Goal: Information Seeking & Learning: Check status

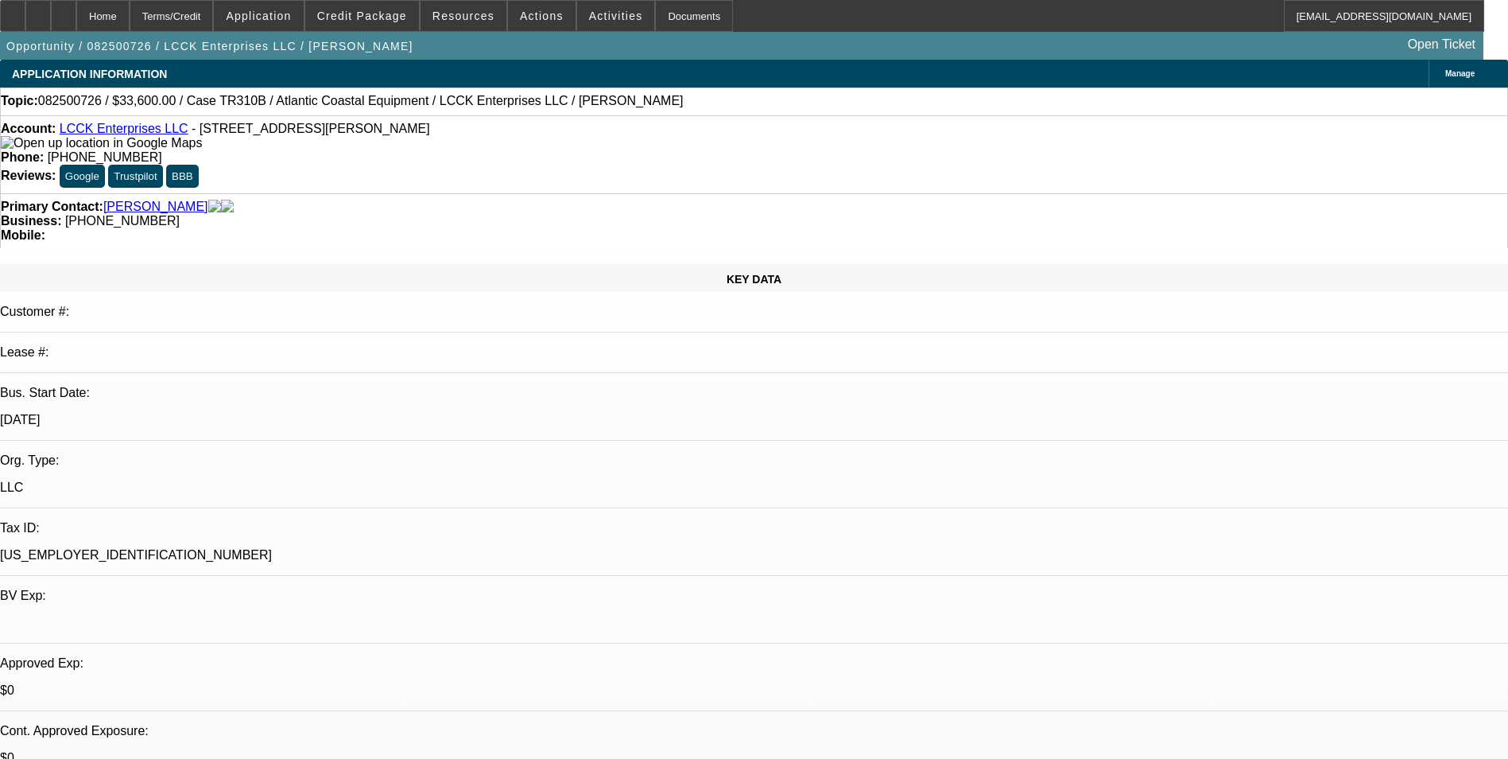
select select "0"
select select "0.1"
select select "0"
select select "0.1"
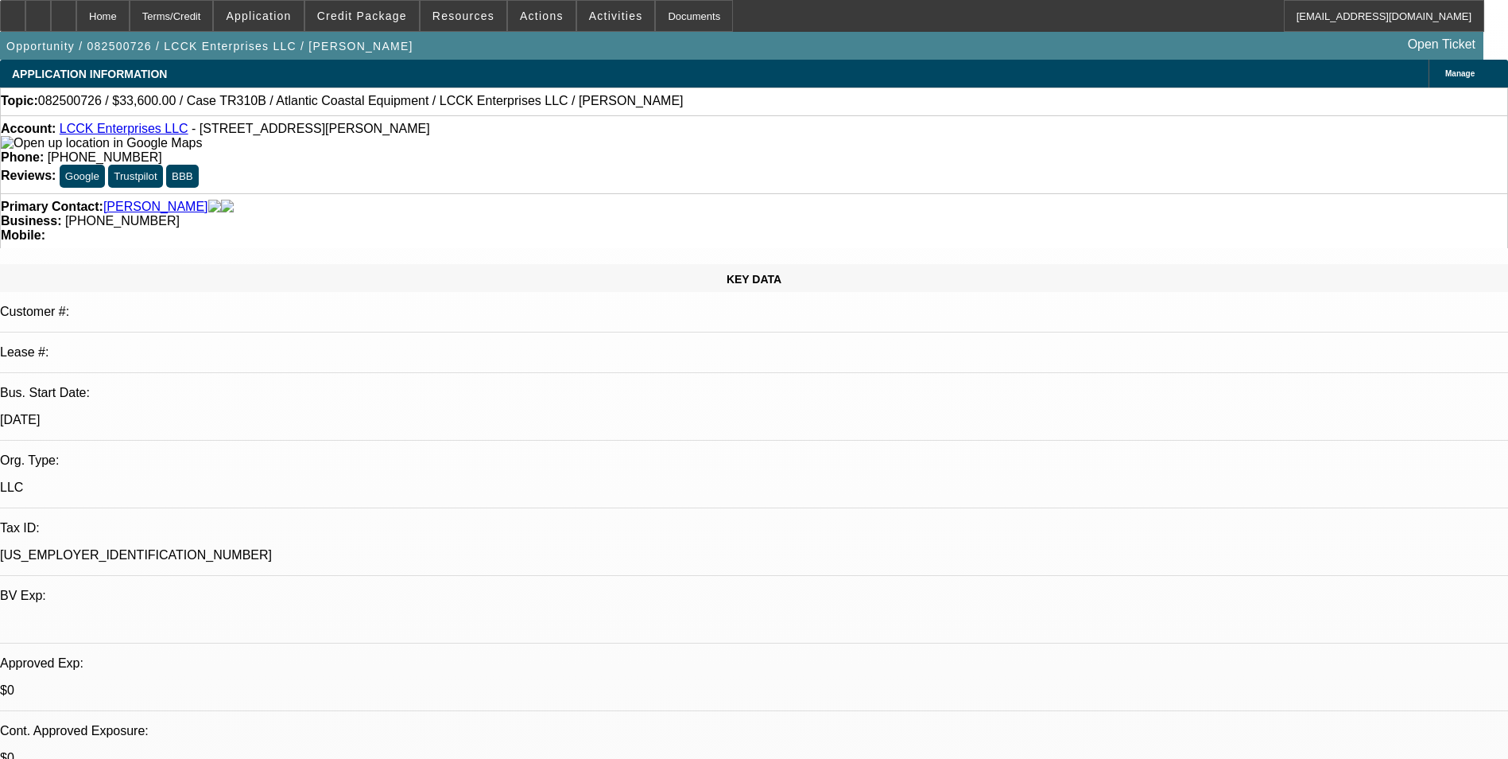
select select "0"
select select "0.1"
select select "0"
select select "0.1"
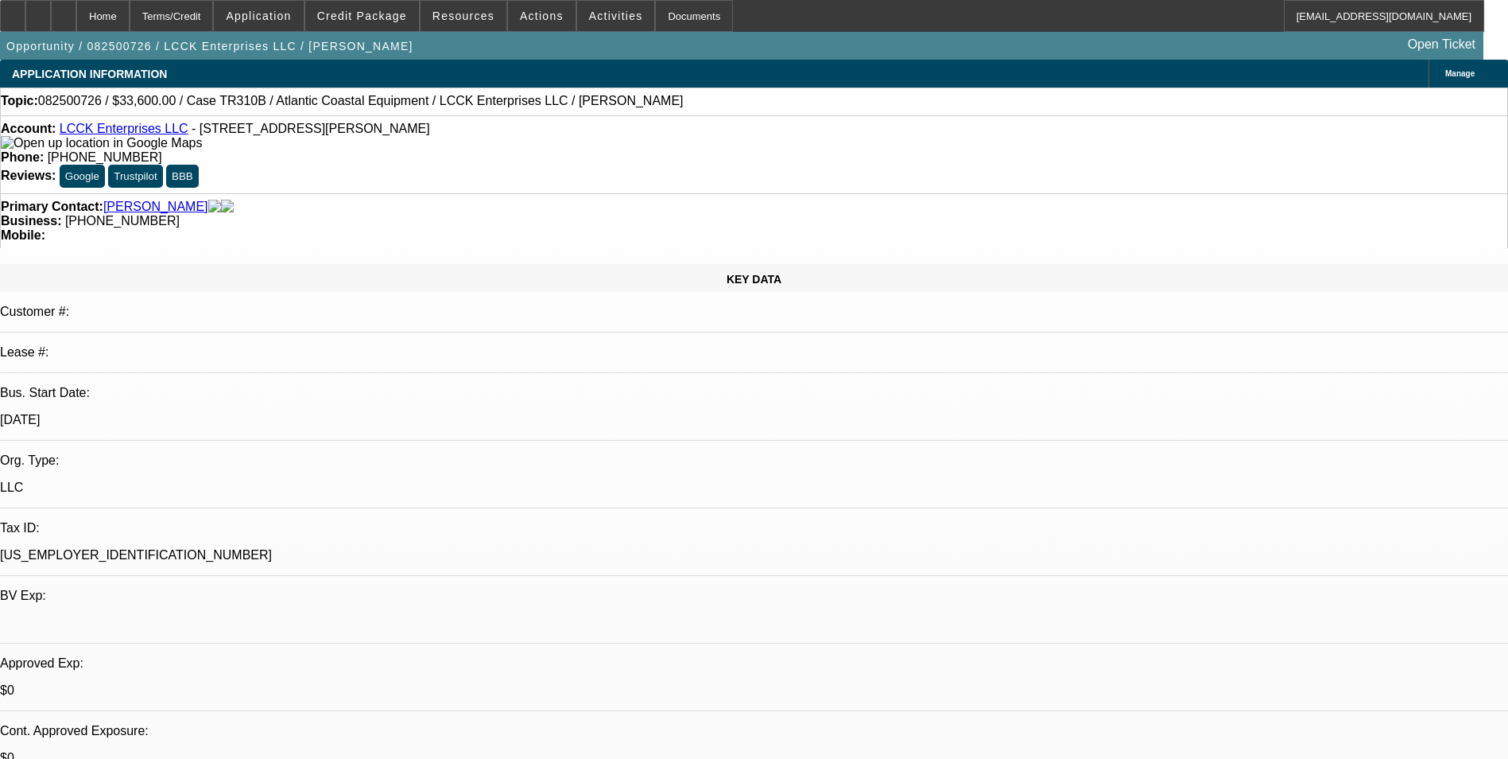
select select "1"
select select "4"
select select "1"
select select "3"
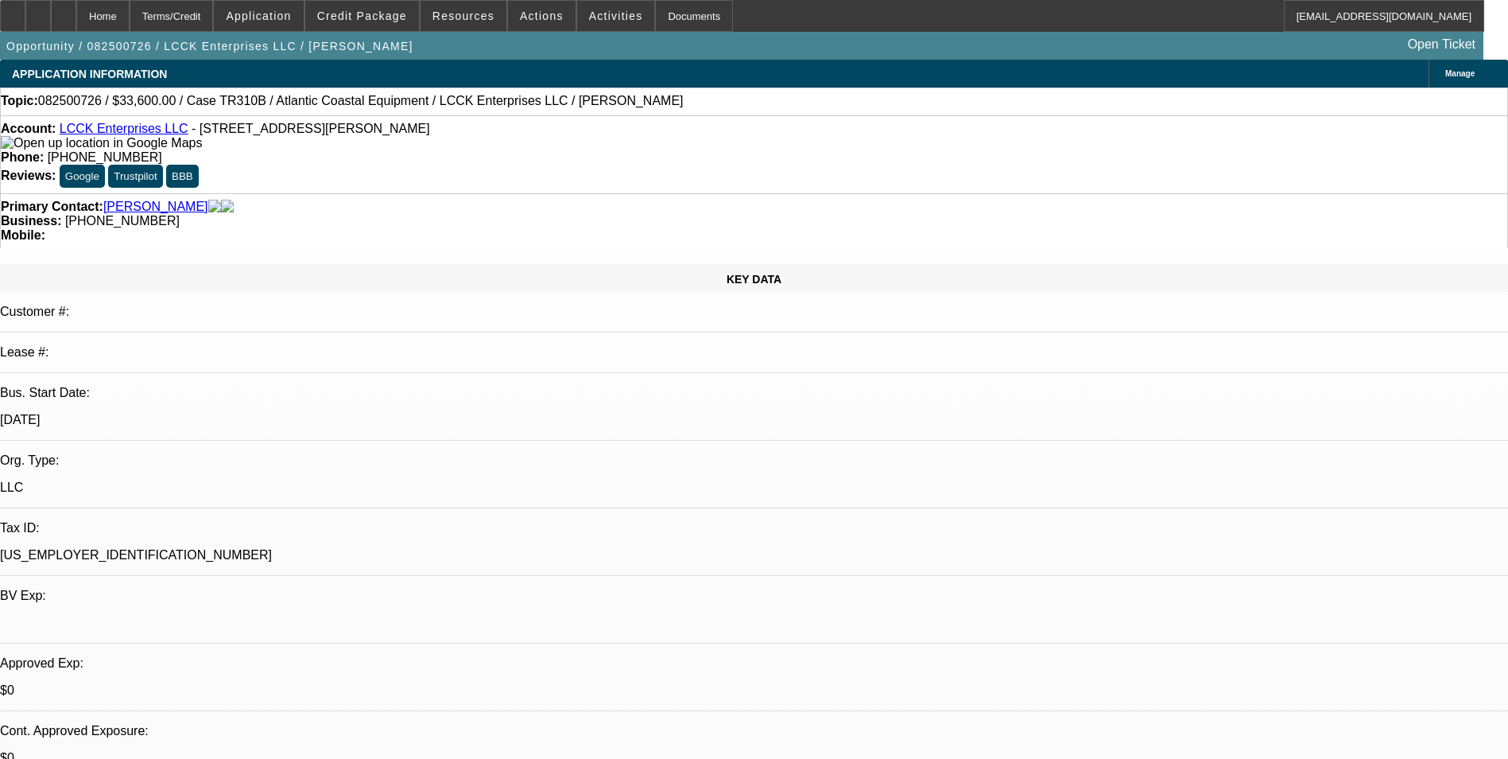
select select "4"
select select "1"
select select "4"
select select "1"
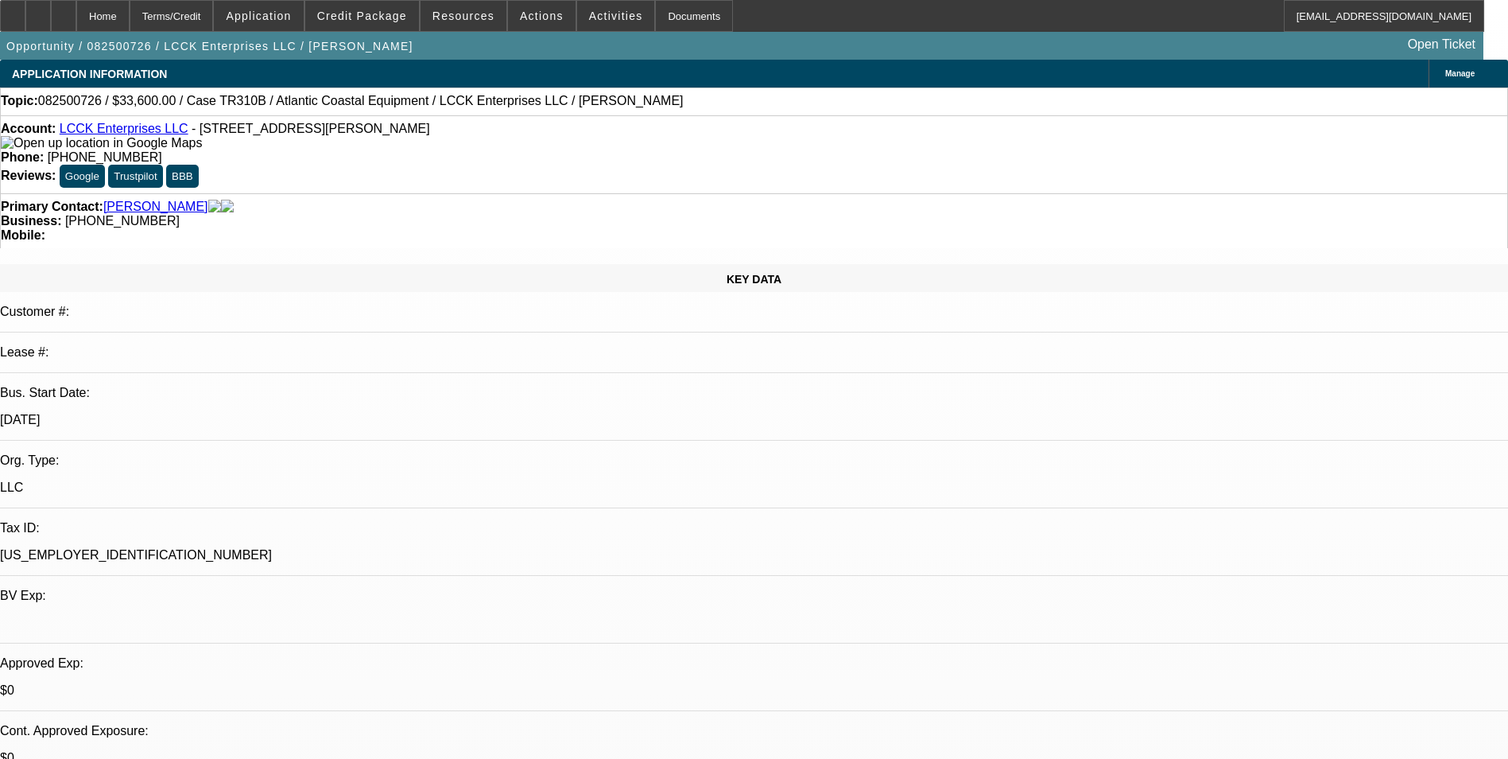
select select "1"
select select "4"
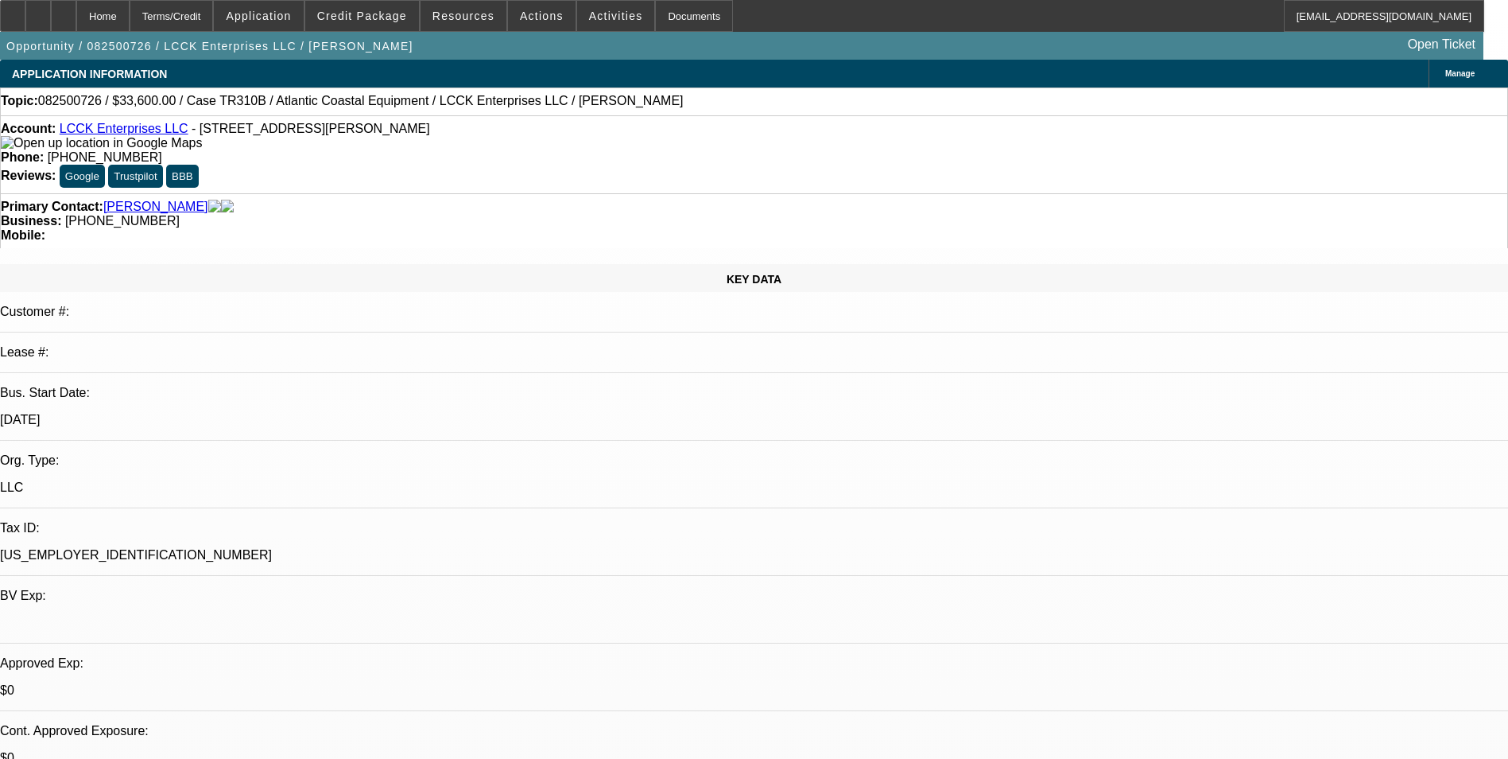
scroll to position [875, 0]
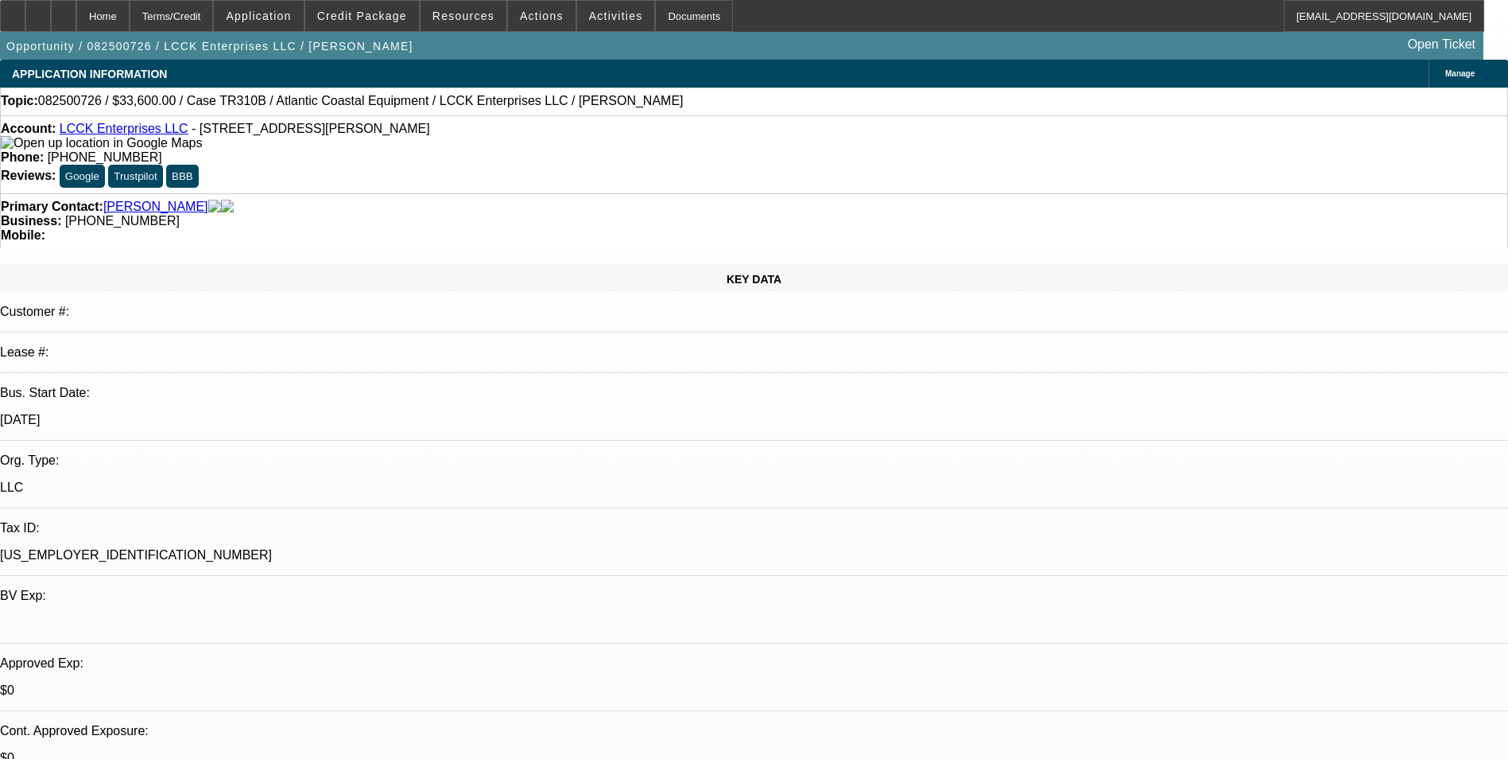
scroll to position [636, 0]
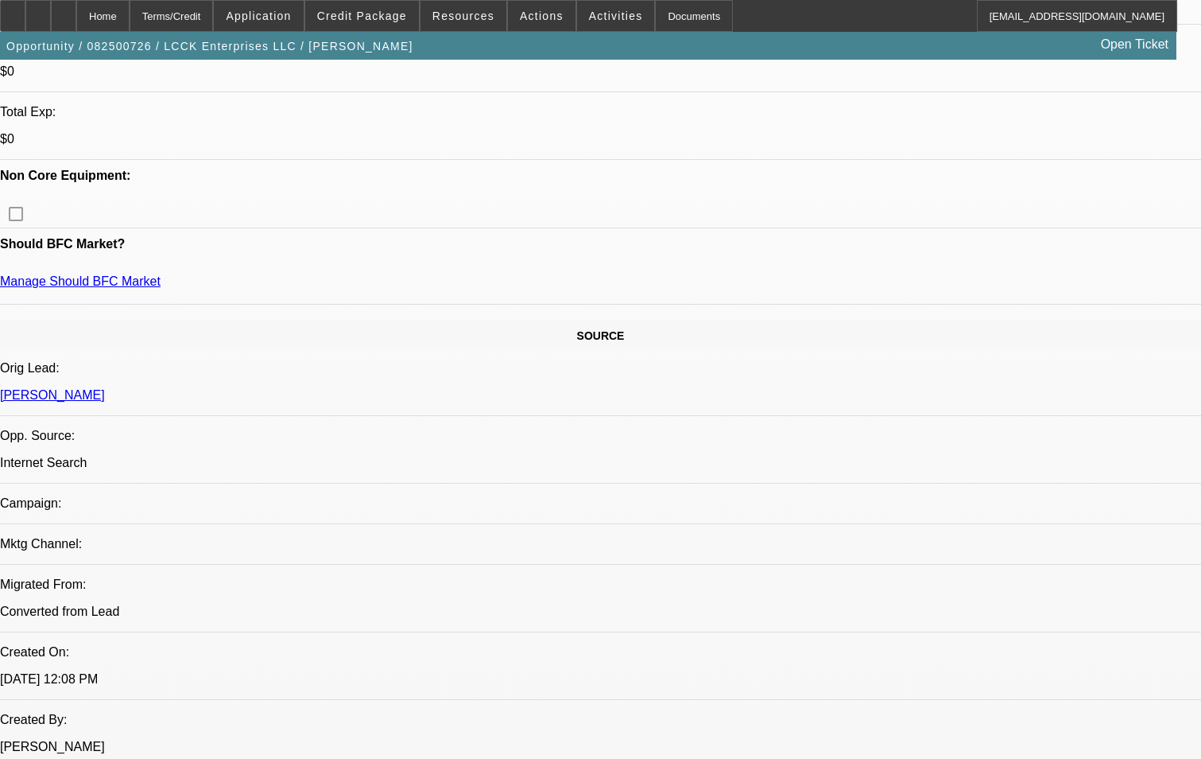
scroll to position [636, 0]
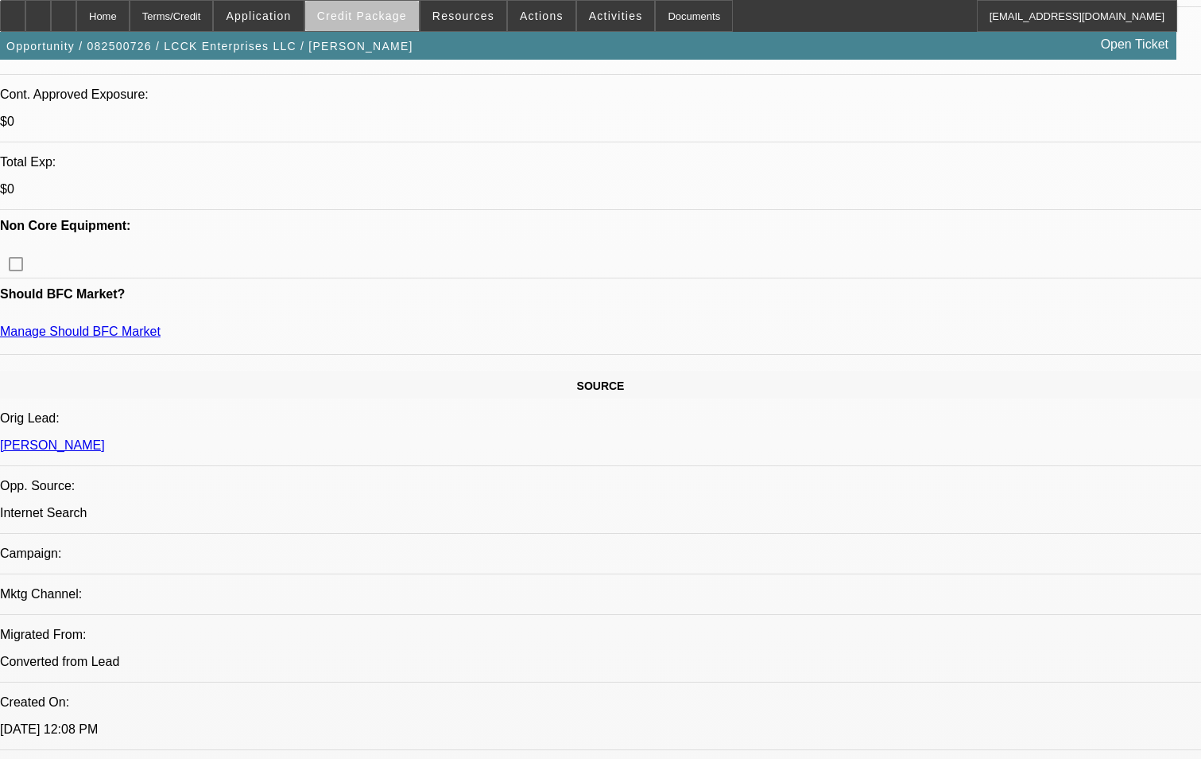
click at [388, 19] on span "Credit Package" at bounding box center [362, 16] width 90 height 13
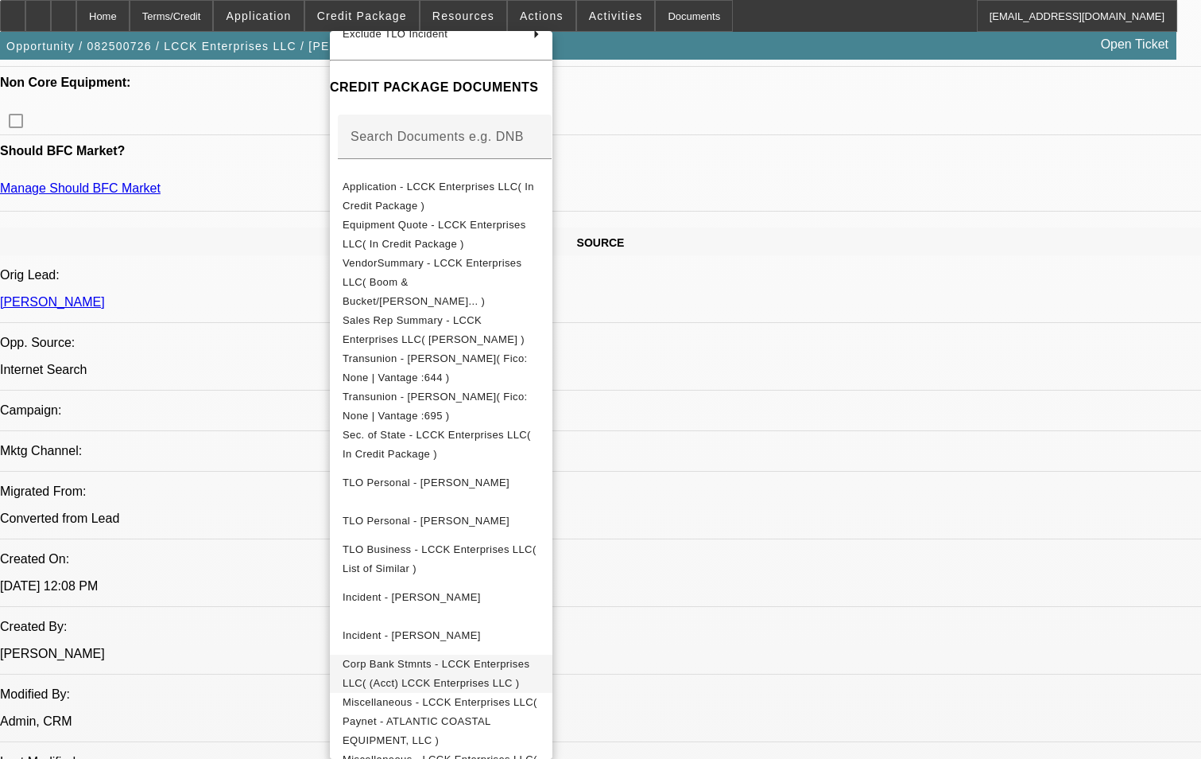
scroll to position [795, 0]
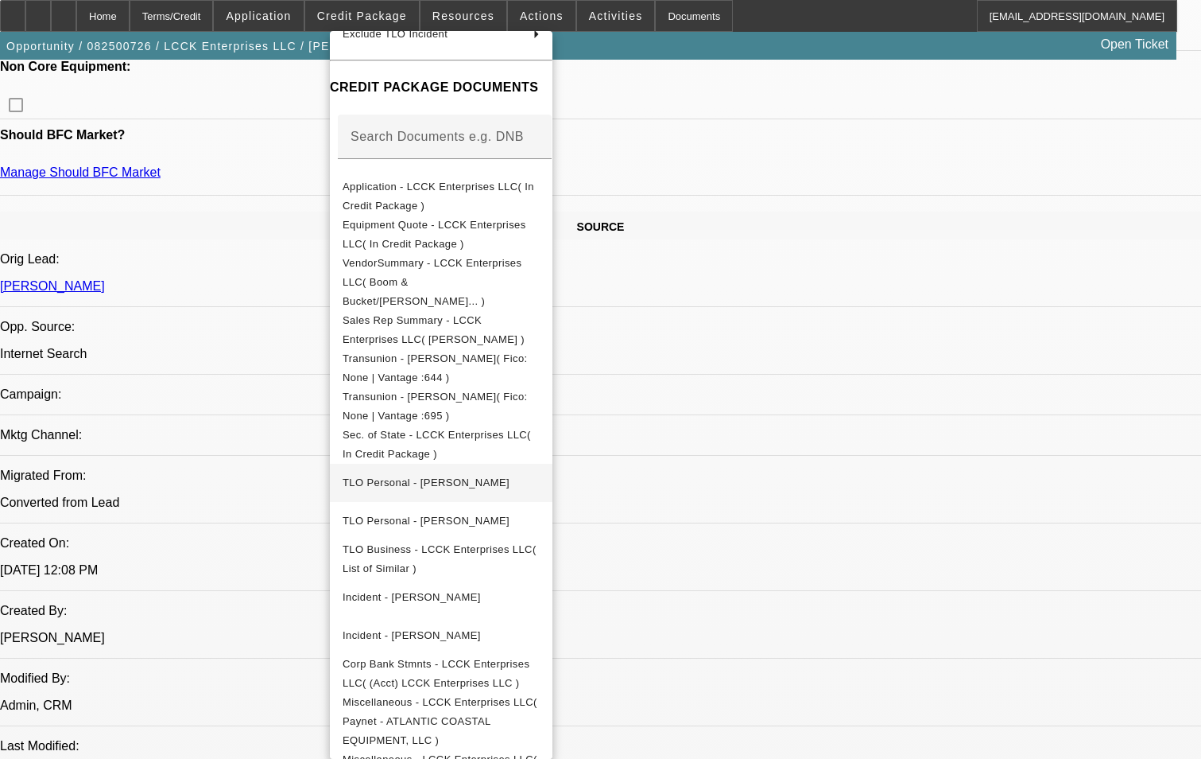
click at [525, 464] on button "TLO Personal - Anderson, George" at bounding box center [441, 483] width 223 height 38
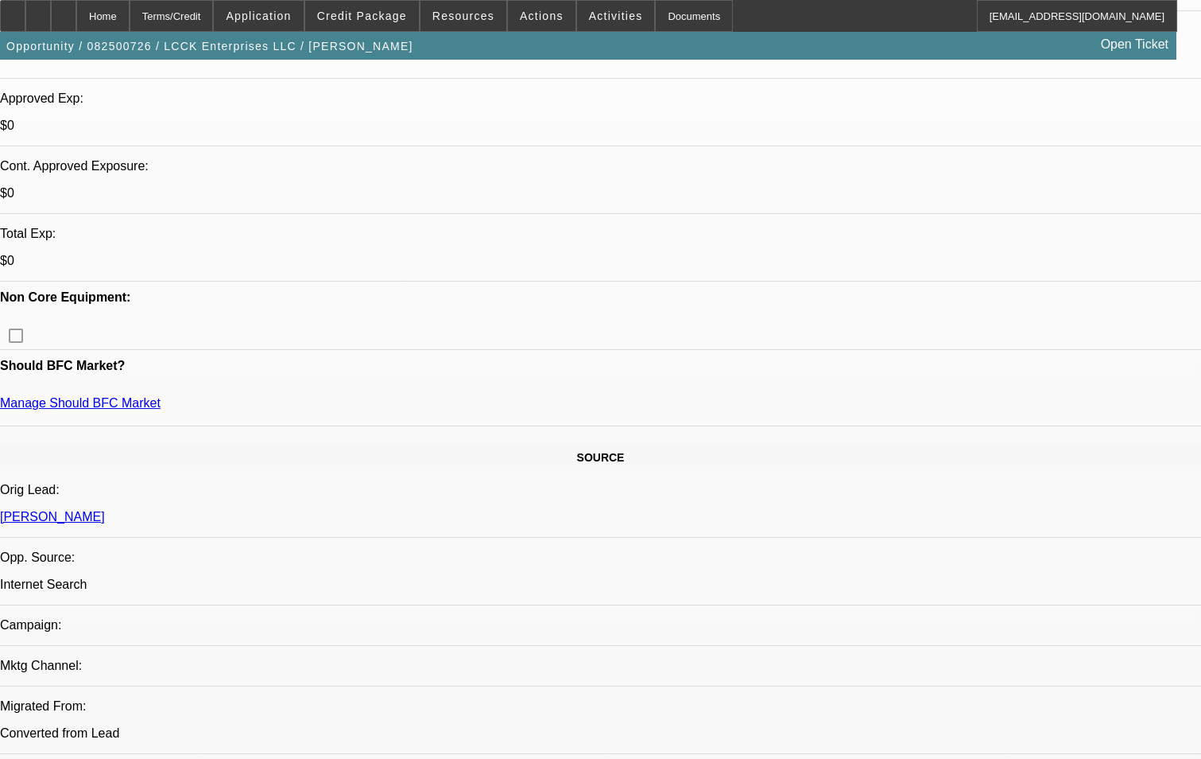
scroll to position [557, 0]
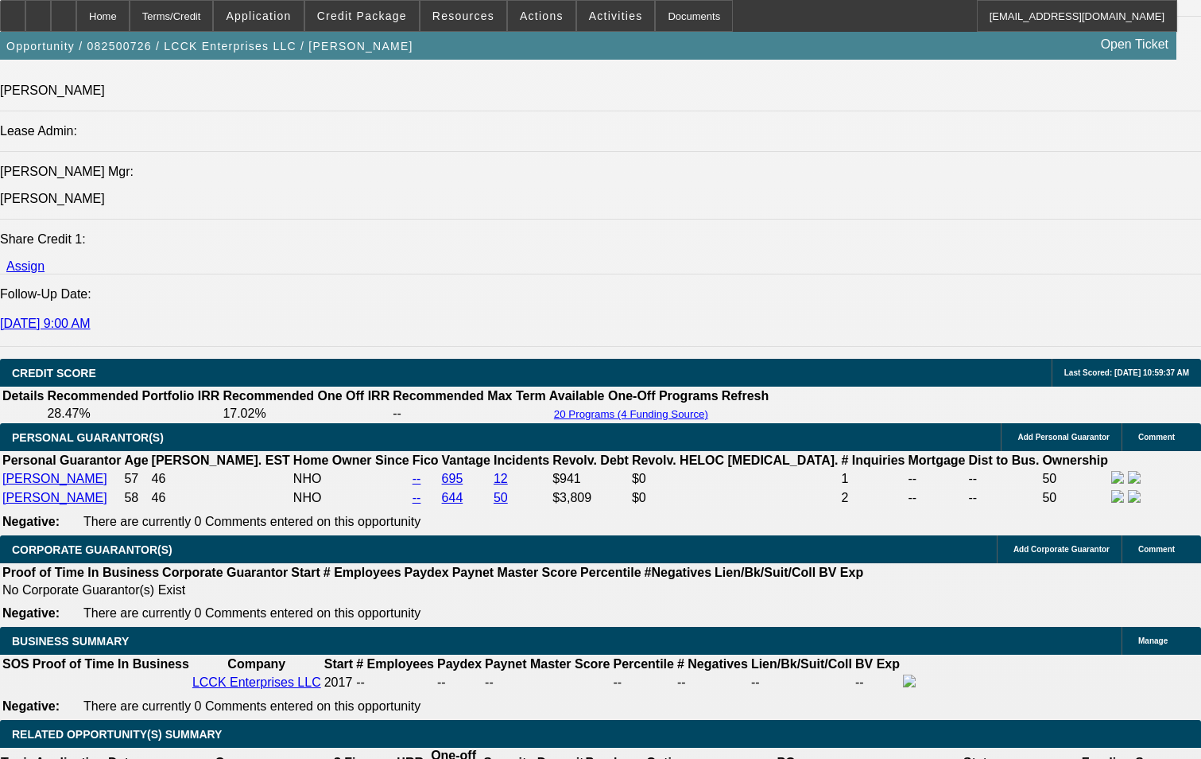
scroll to position [1908, 0]
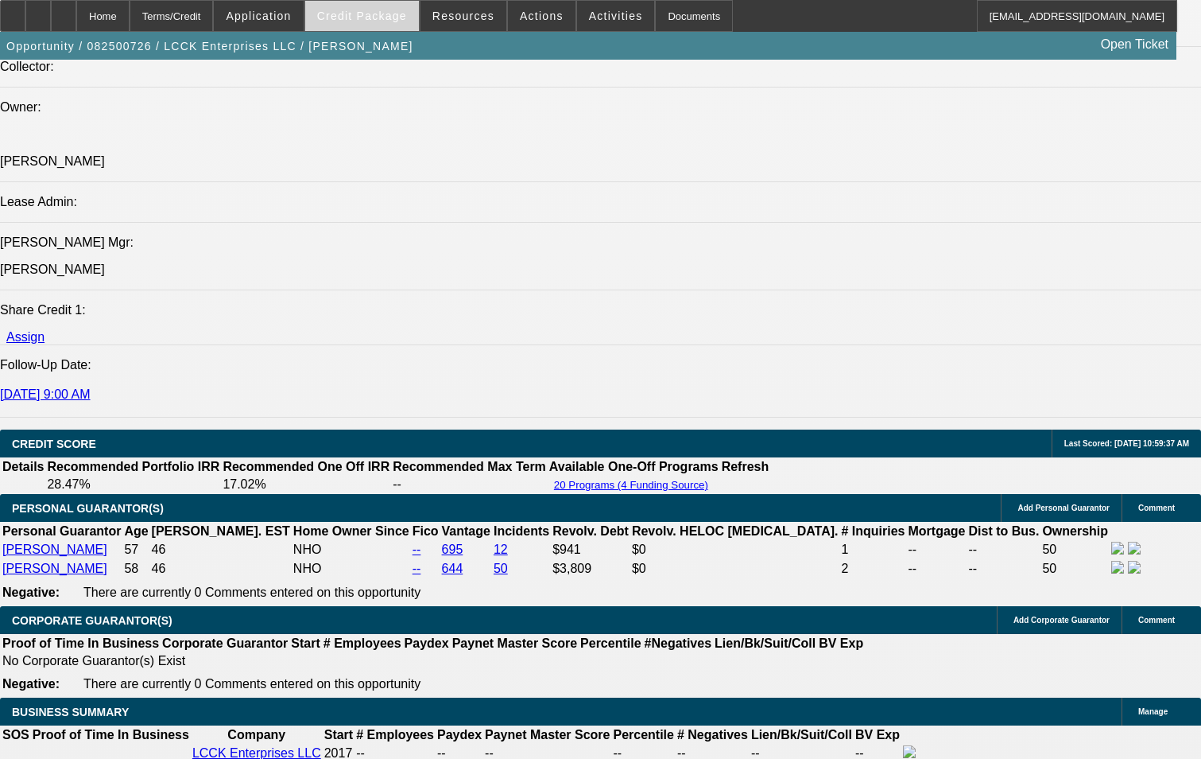
click at [397, 21] on span "Credit Package" at bounding box center [362, 16] width 90 height 13
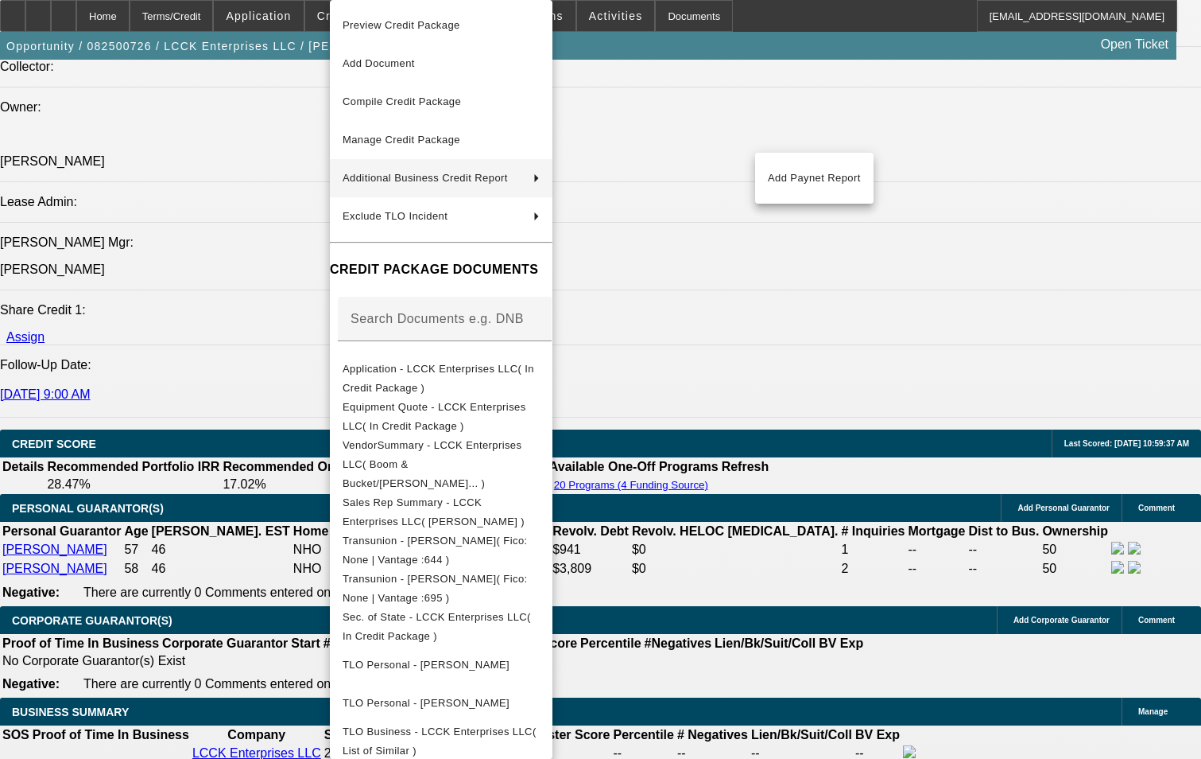
click at [895, 576] on div at bounding box center [600, 379] width 1201 height 759
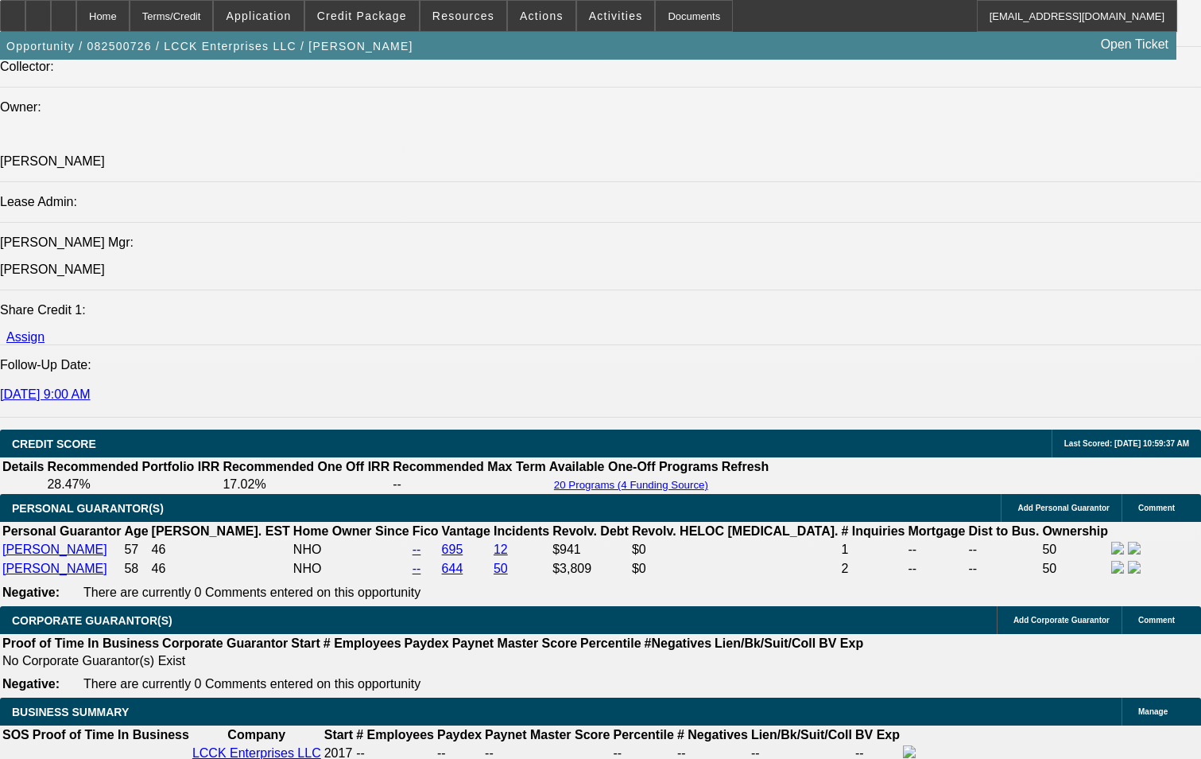
scroll to position [159, 0]
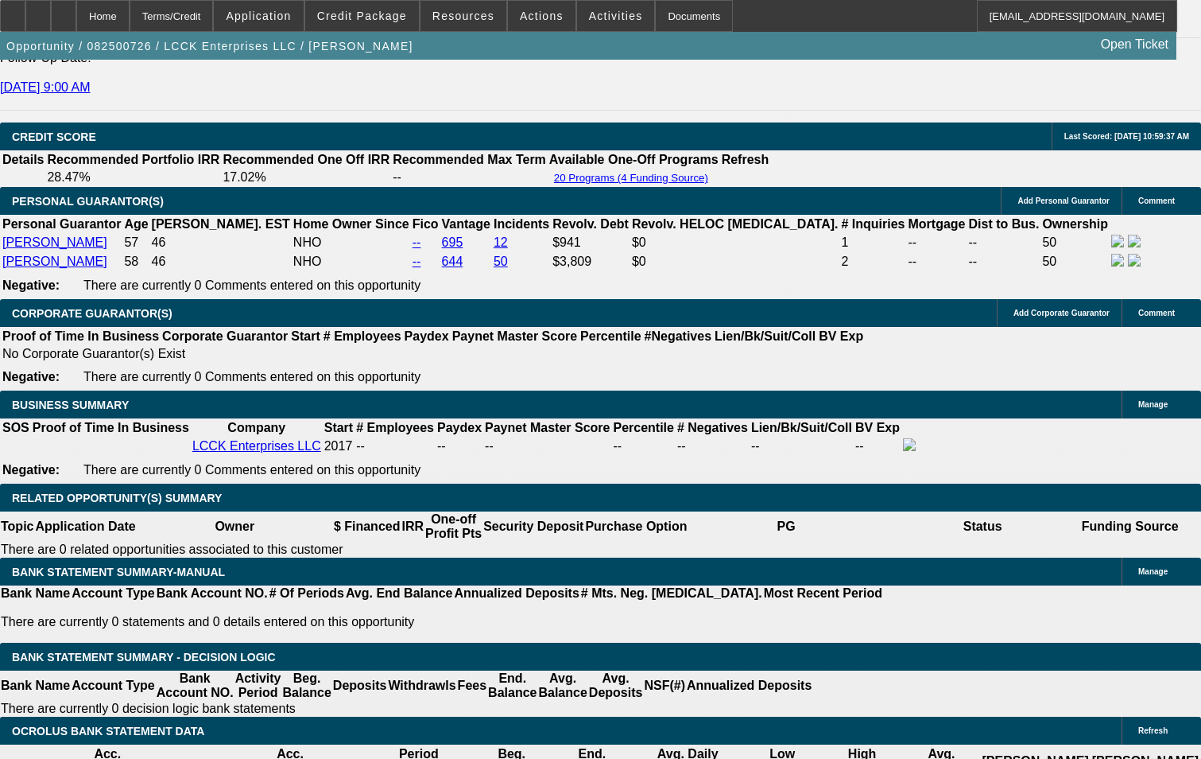
scroll to position [2385, 0]
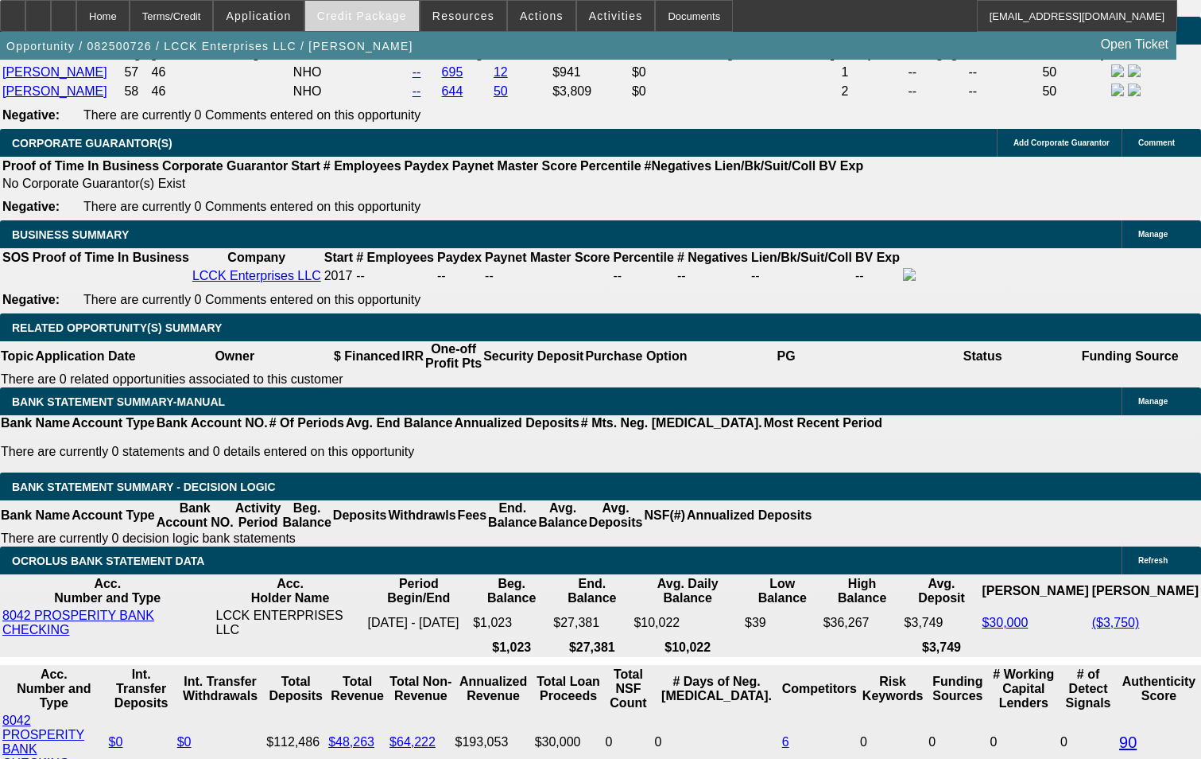
click at [360, 9] on span at bounding box center [362, 16] width 114 height 38
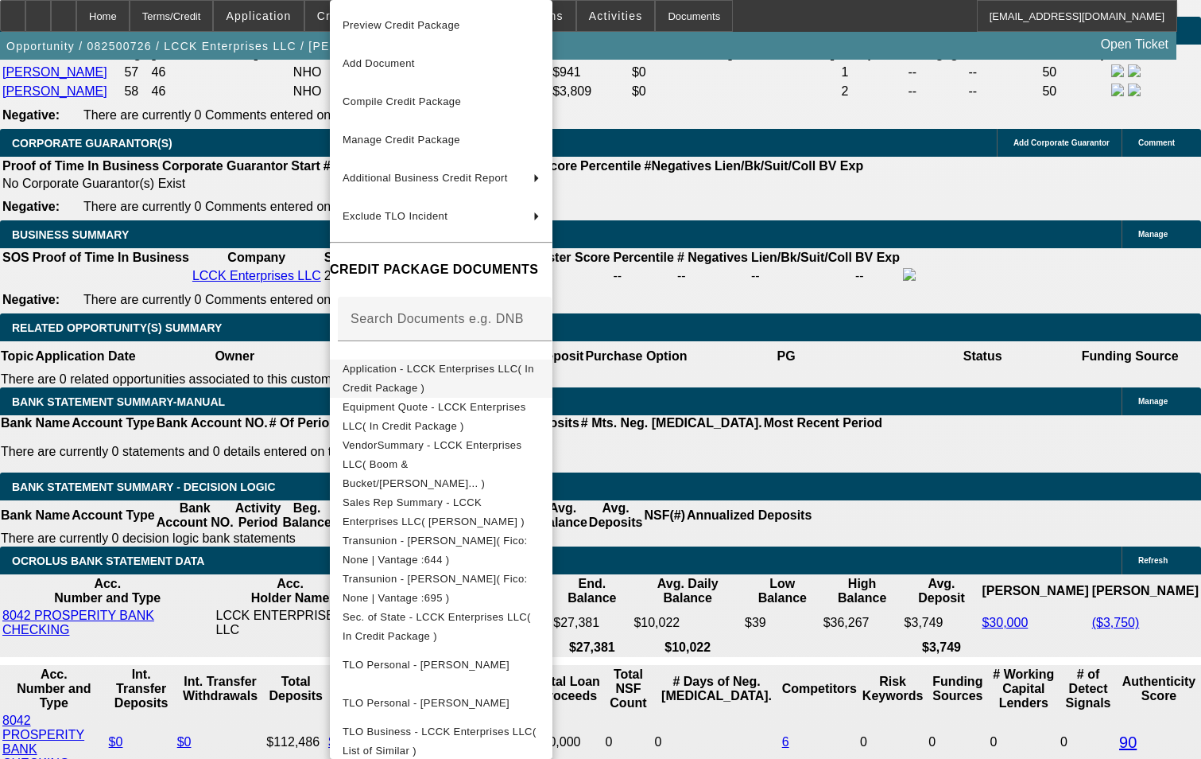
click at [472, 383] on button "Application - LCCK Enterprises LLC( In Credit Package )" at bounding box center [441, 378] width 223 height 38
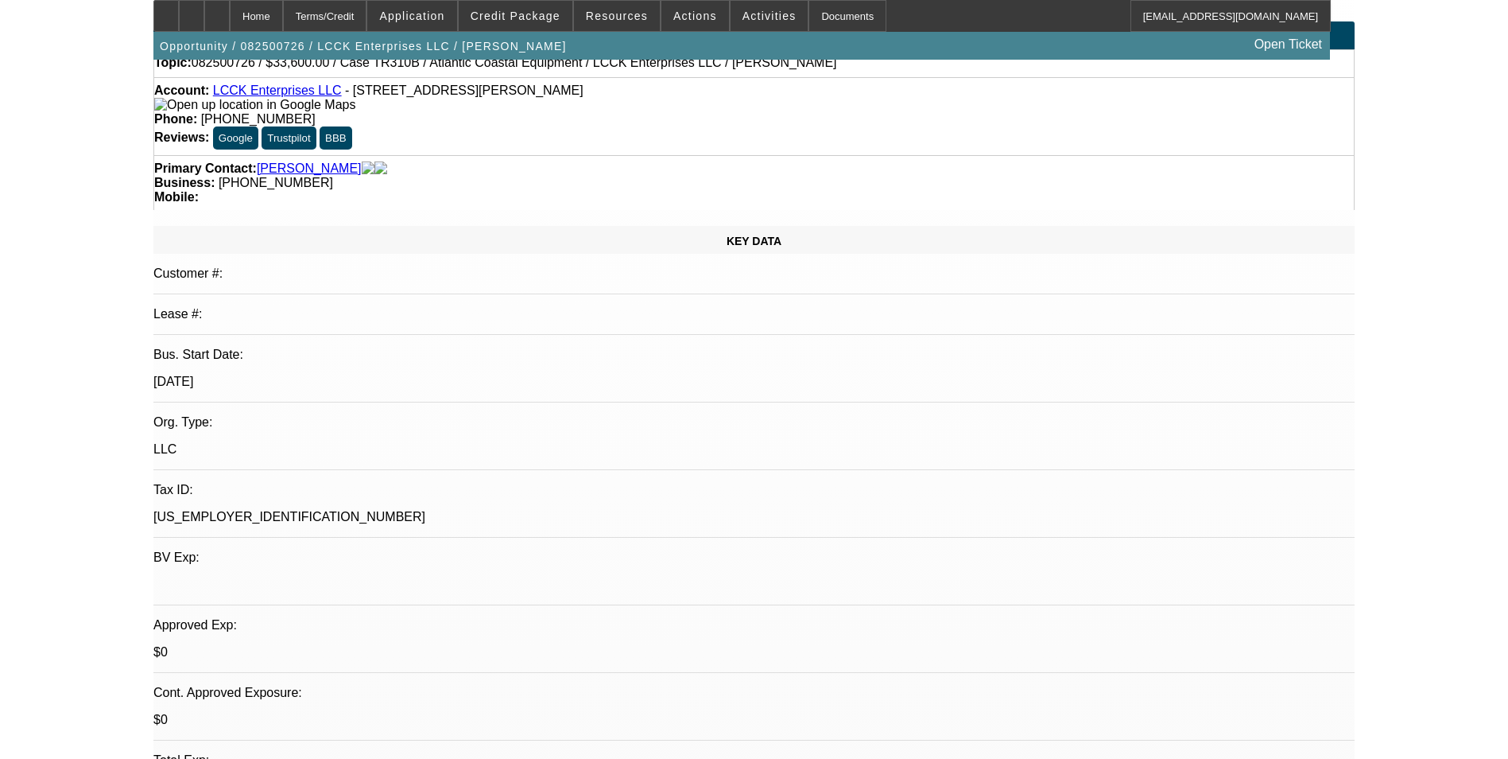
scroll to position [0, 0]
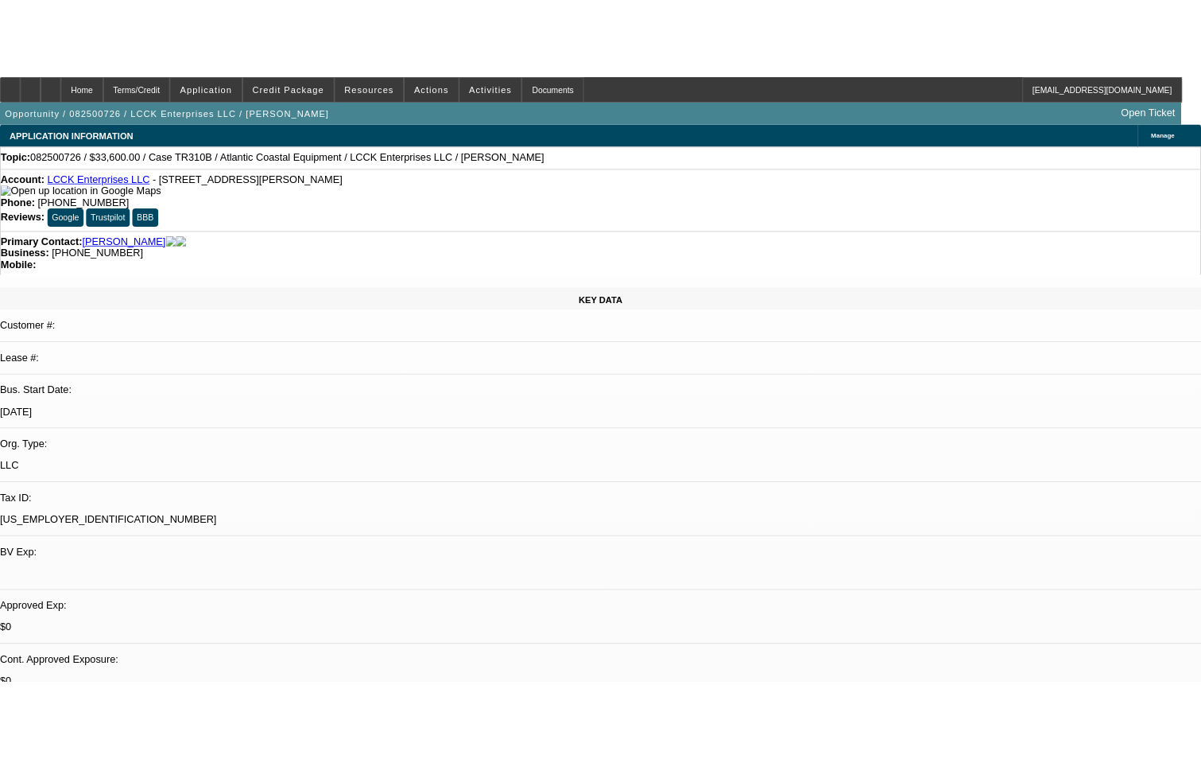
scroll to position [0, 0]
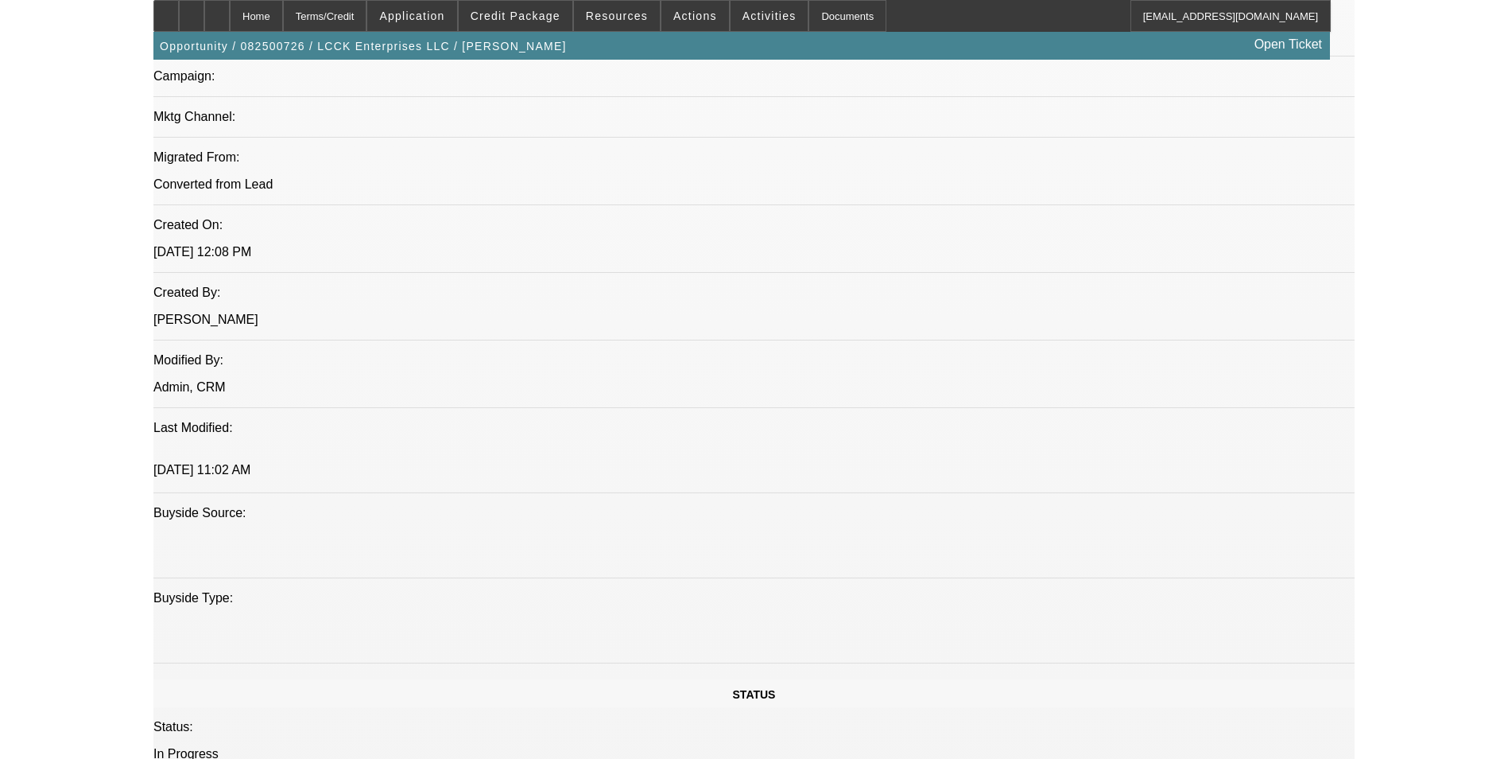
scroll to position [1016, 0]
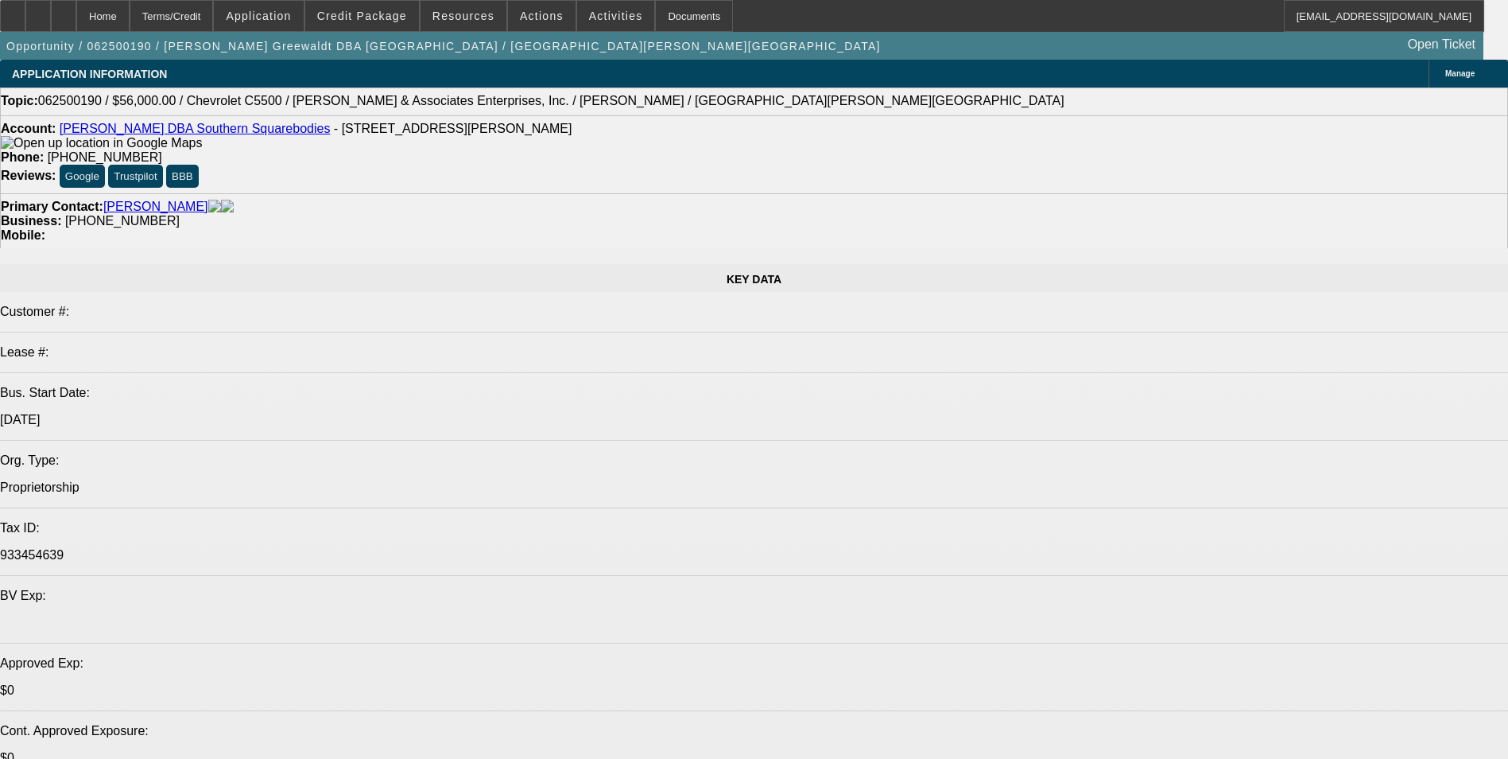
select select "0"
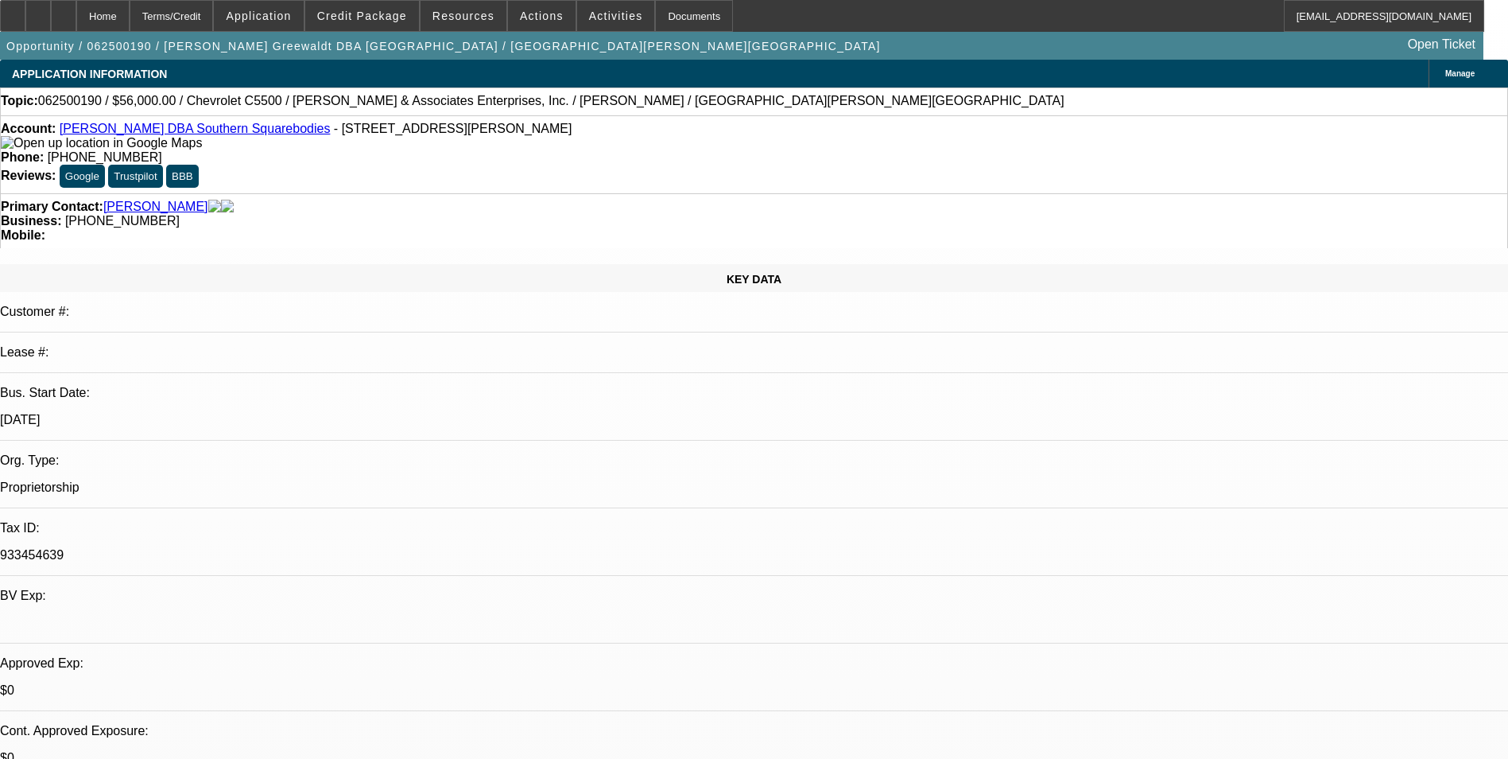
select select "0"
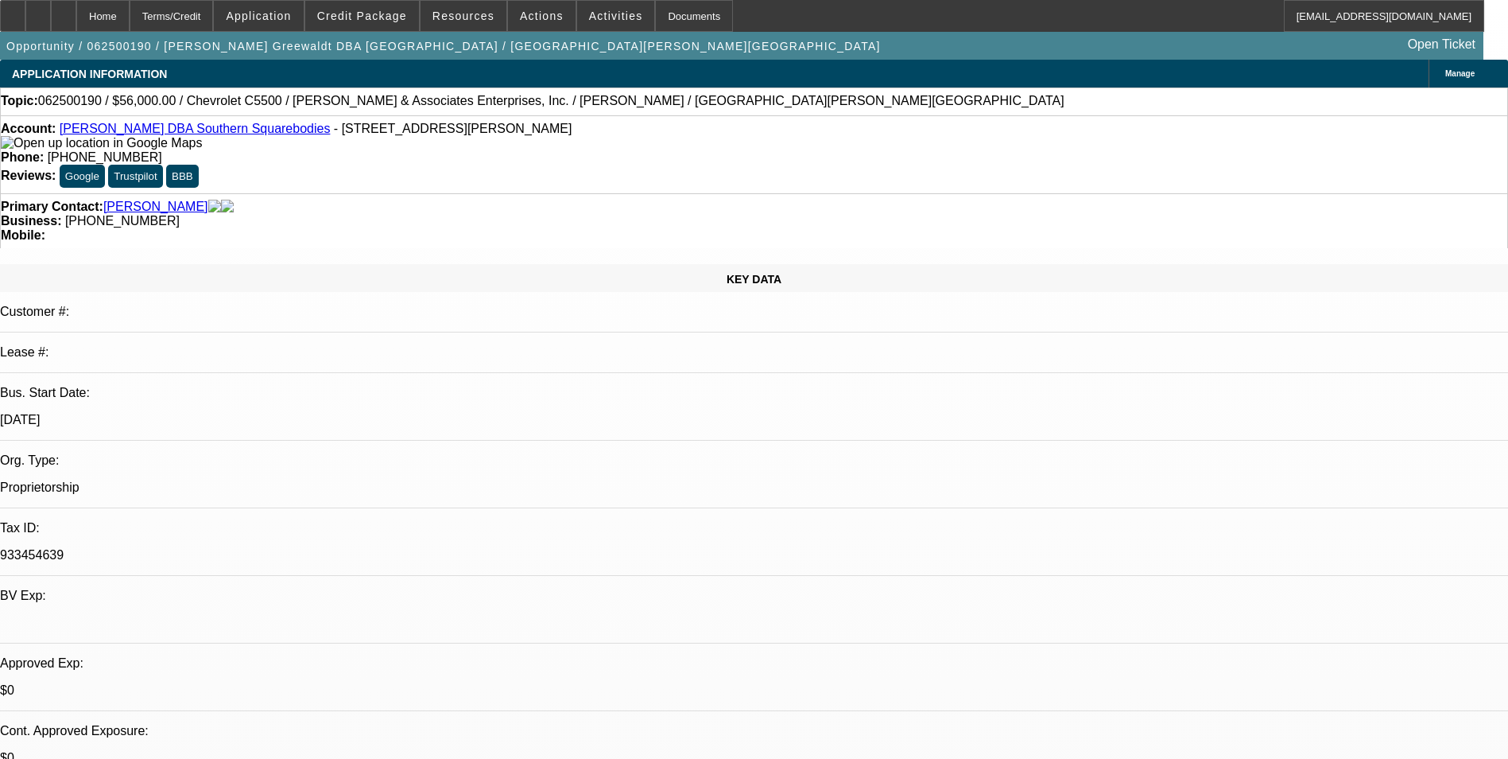
select select "0"
select select "2"
select select "0.1"
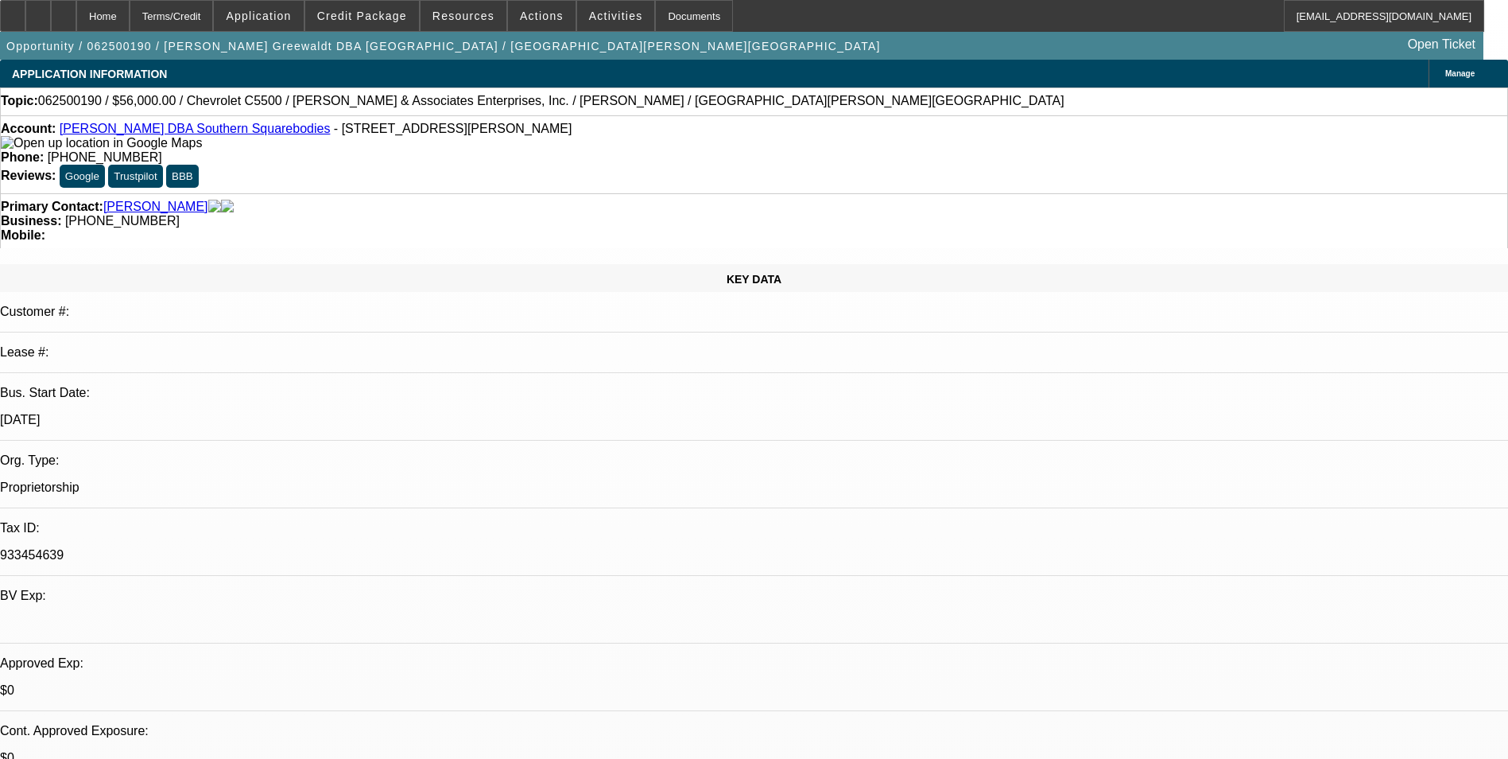
select select "1"
select select "6"
select select "1"
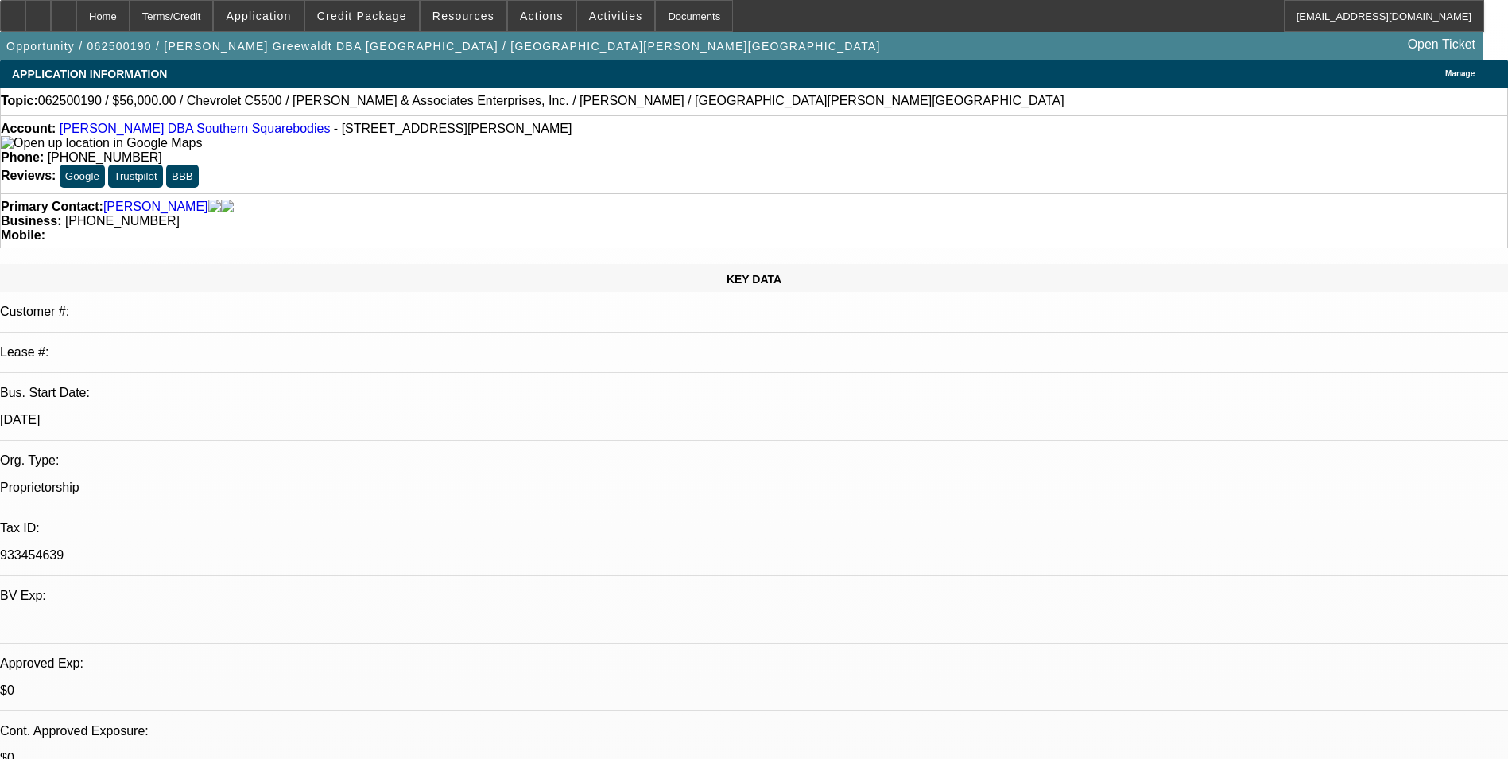
select select "6"
select select "1"
select select "6"
select select "1"
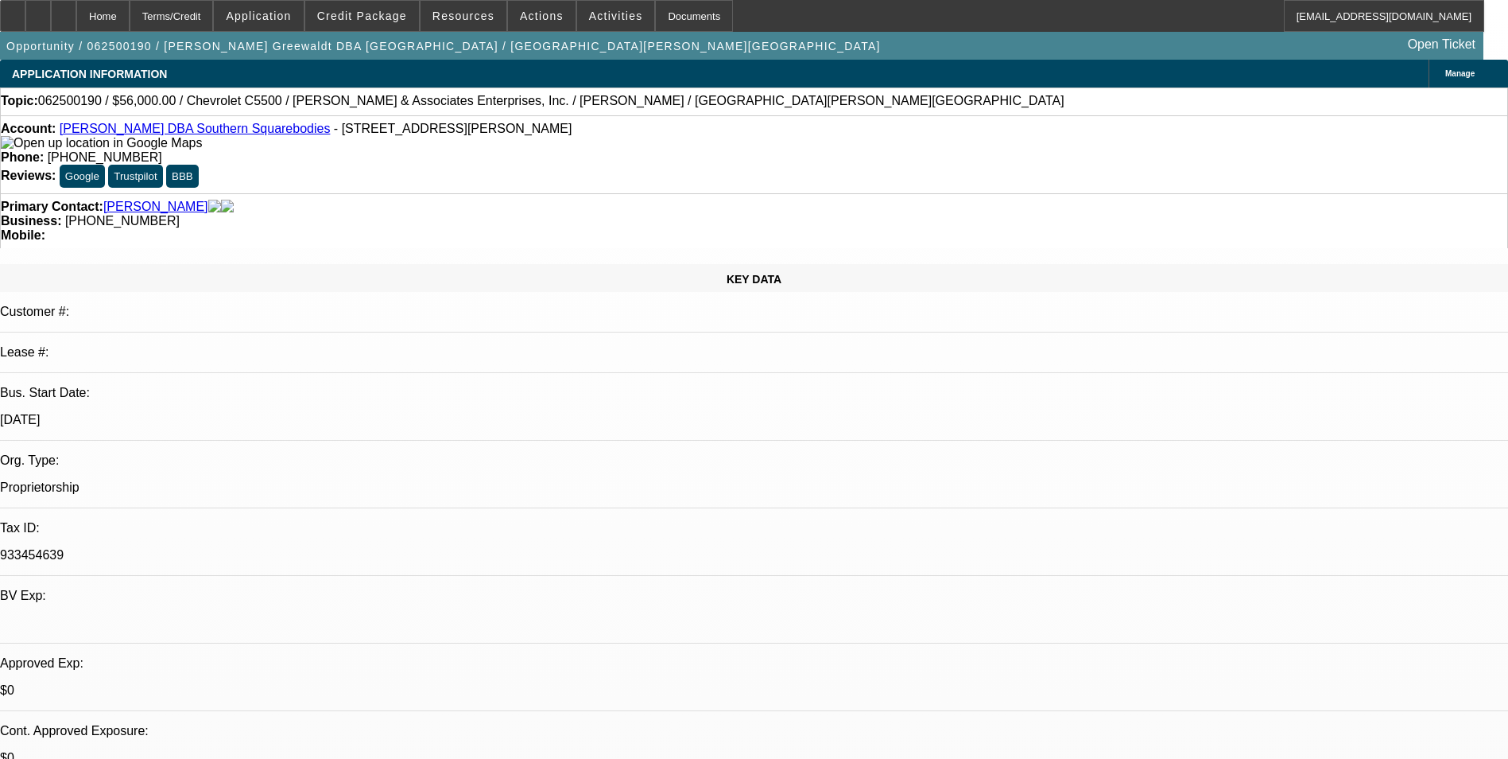
select select "2"
select select "4"
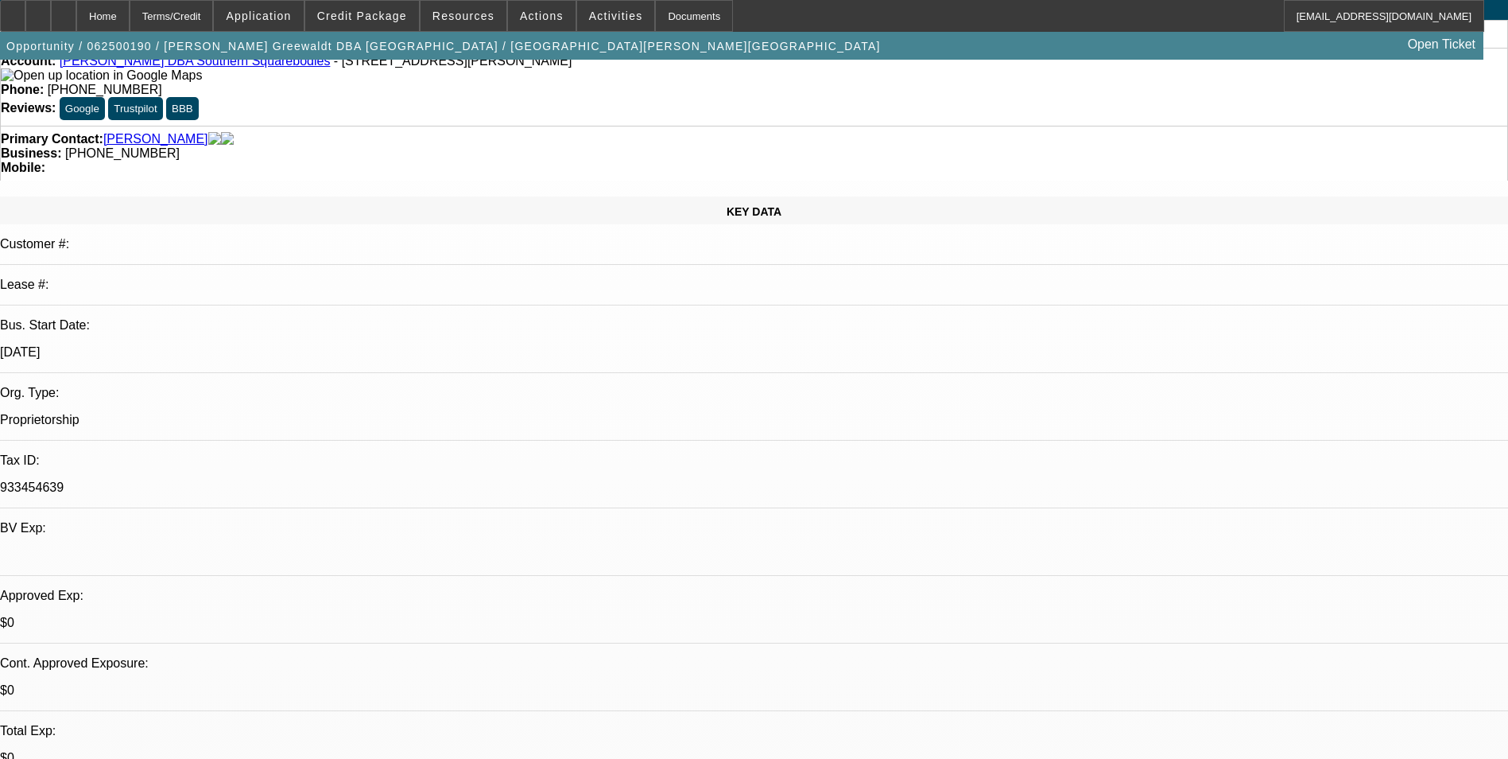
scroll to position [159, 0]
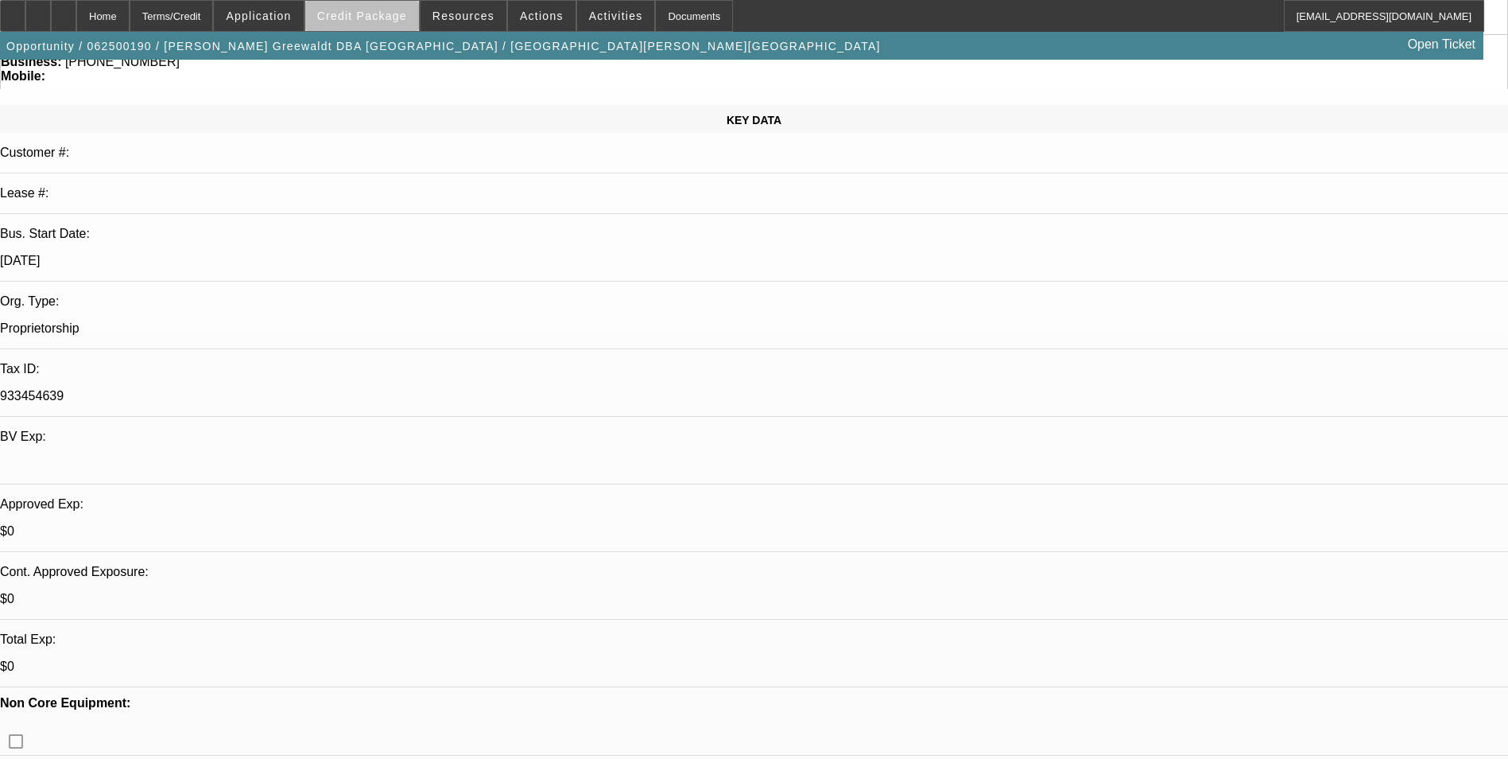
click at [406, 24] on span at bounding box center [362, 16] width 114 height 38
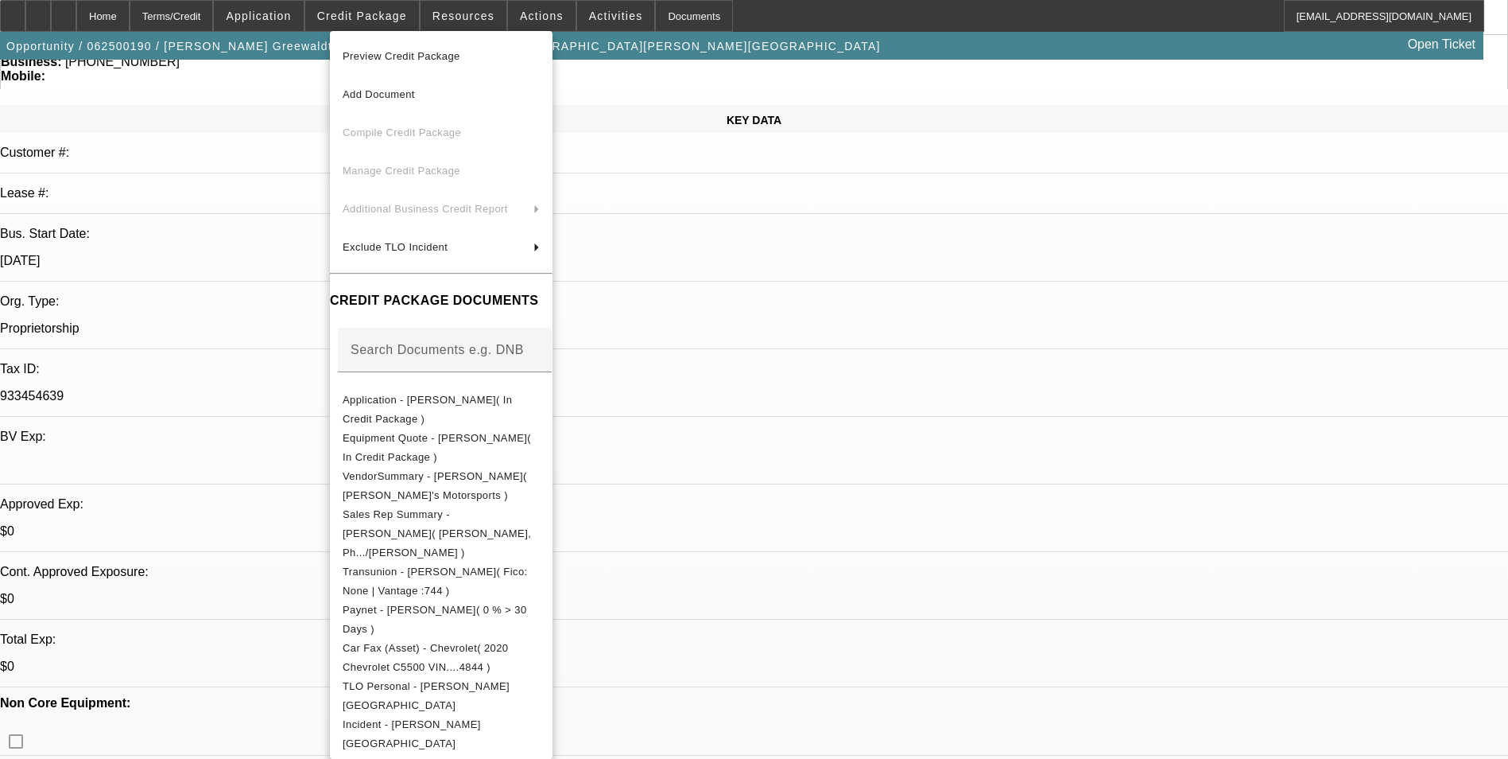
click at [507, 61] on span "Preview Credit Package" at bounding box center [441, 56] width 197 height 19
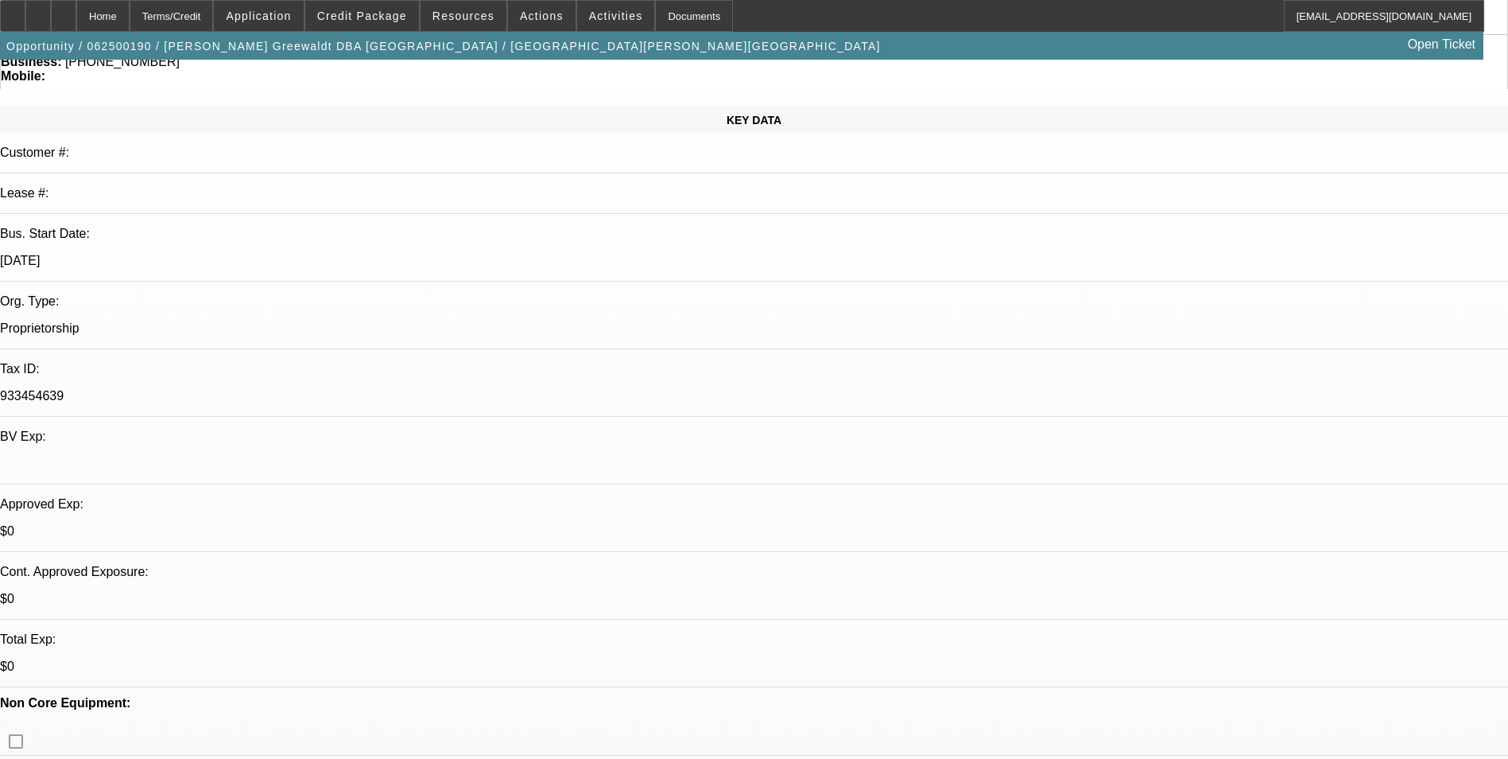
scroll to position [0, 0]
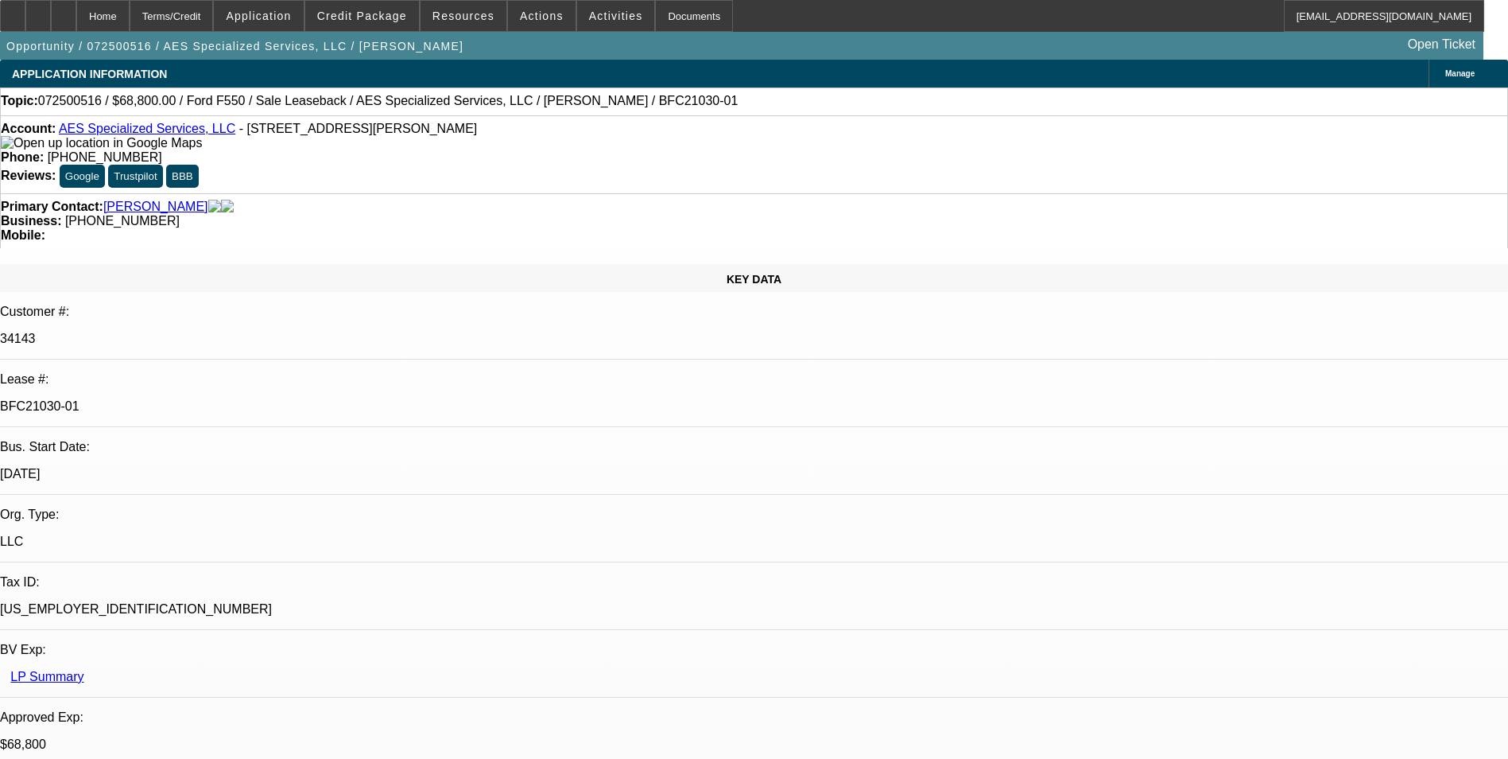
select select "0"
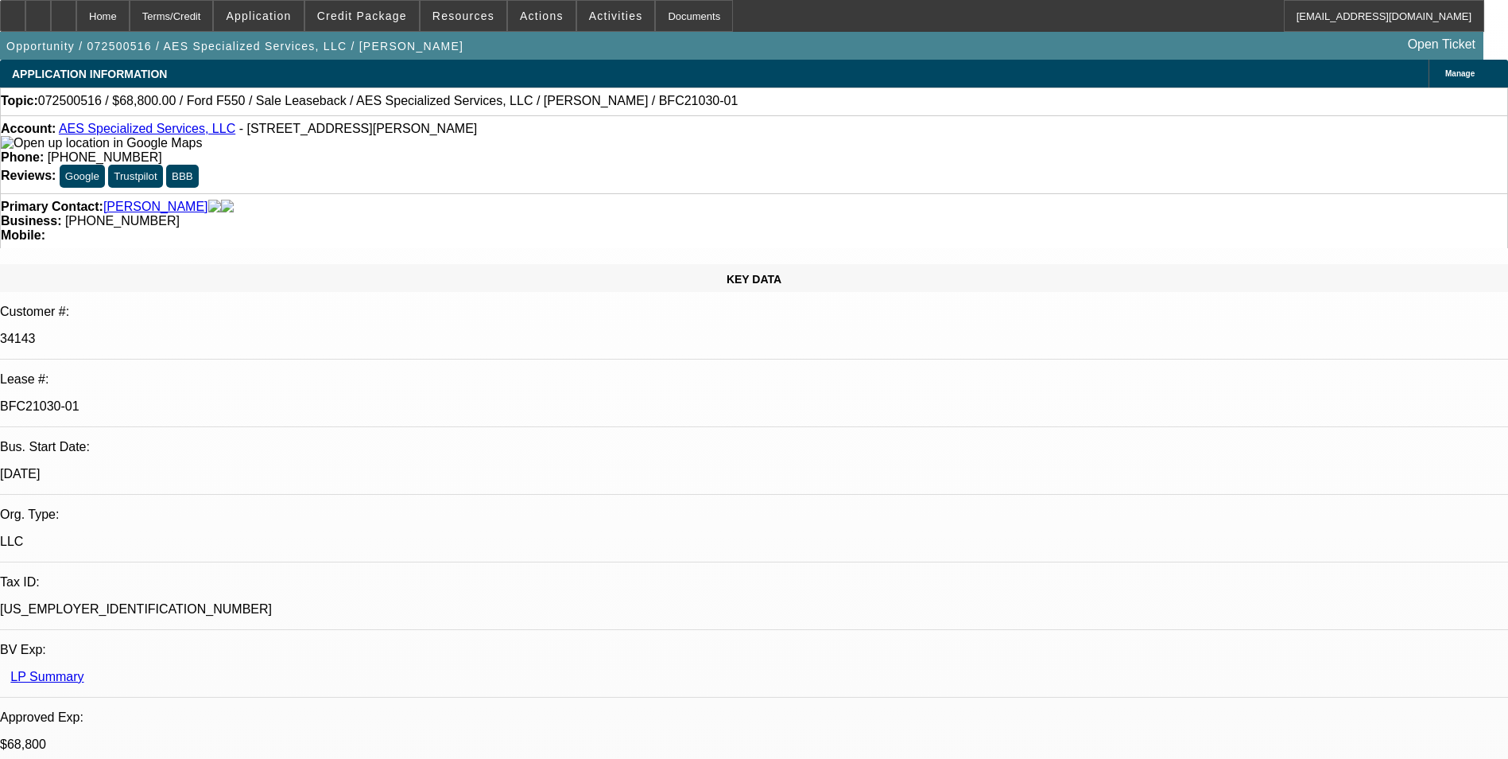
select select "0"
select select "0.2"
select select "0"
select select "0.1"
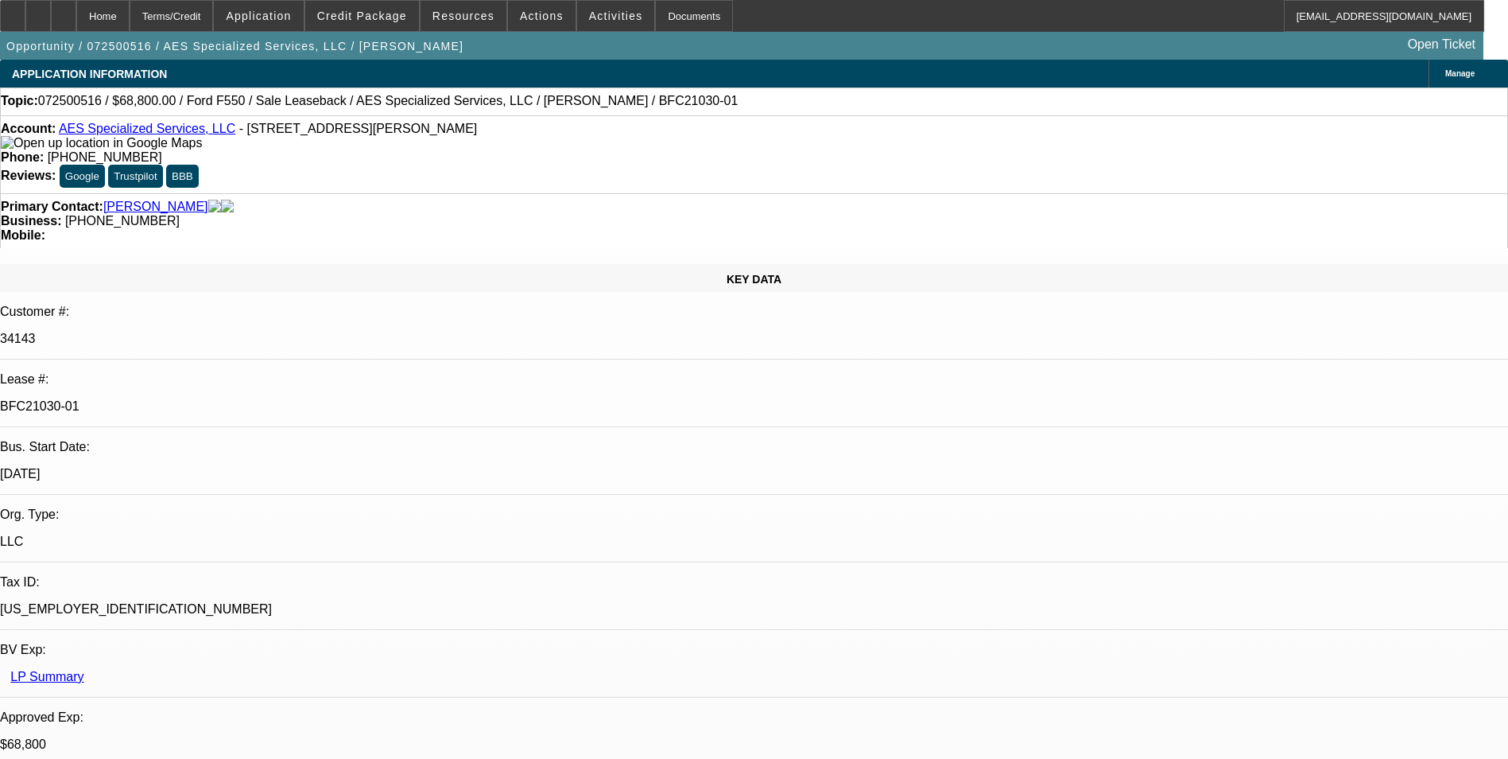
select select "0"
select select "1"
select select "6"
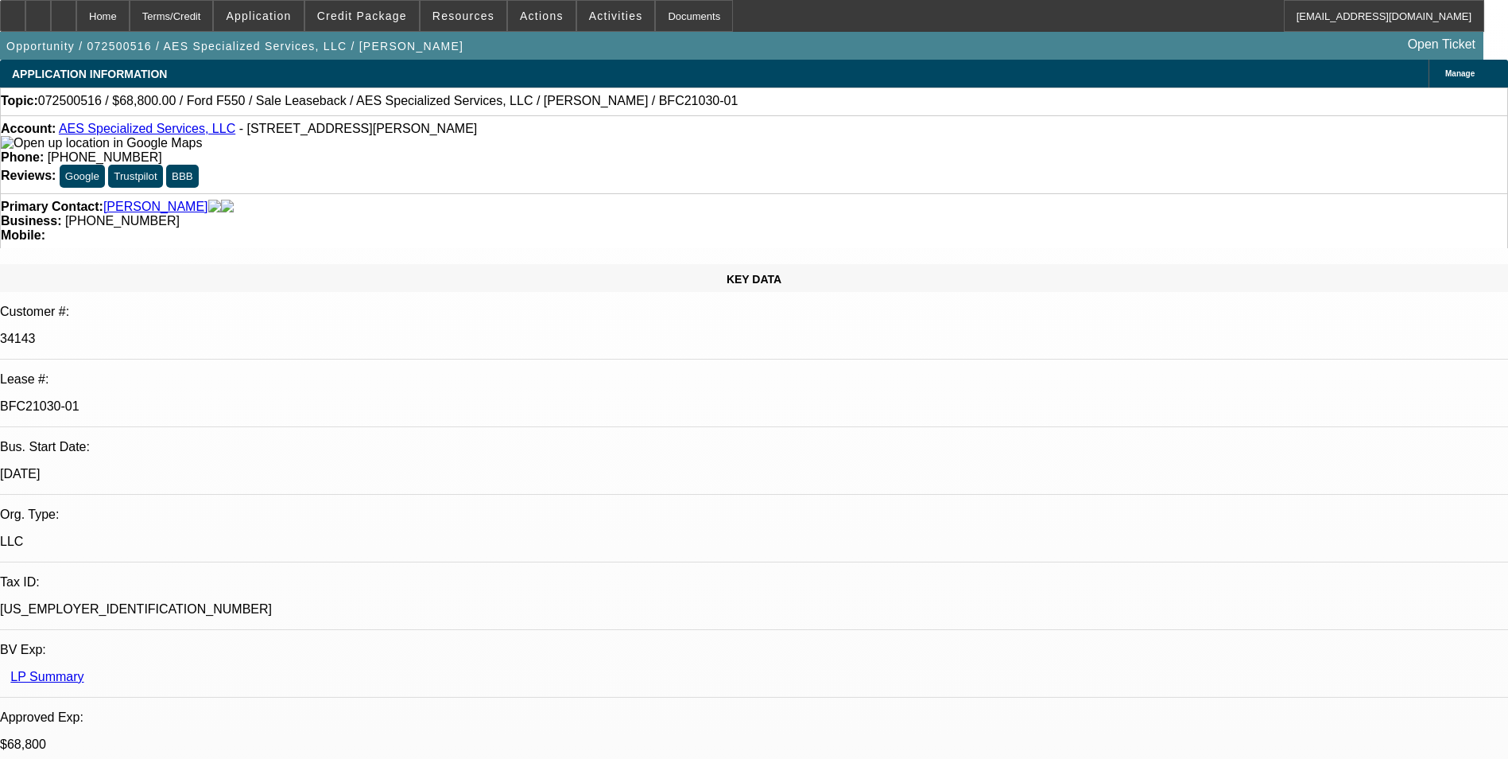
select select "1"
select select "6"
select select "1"
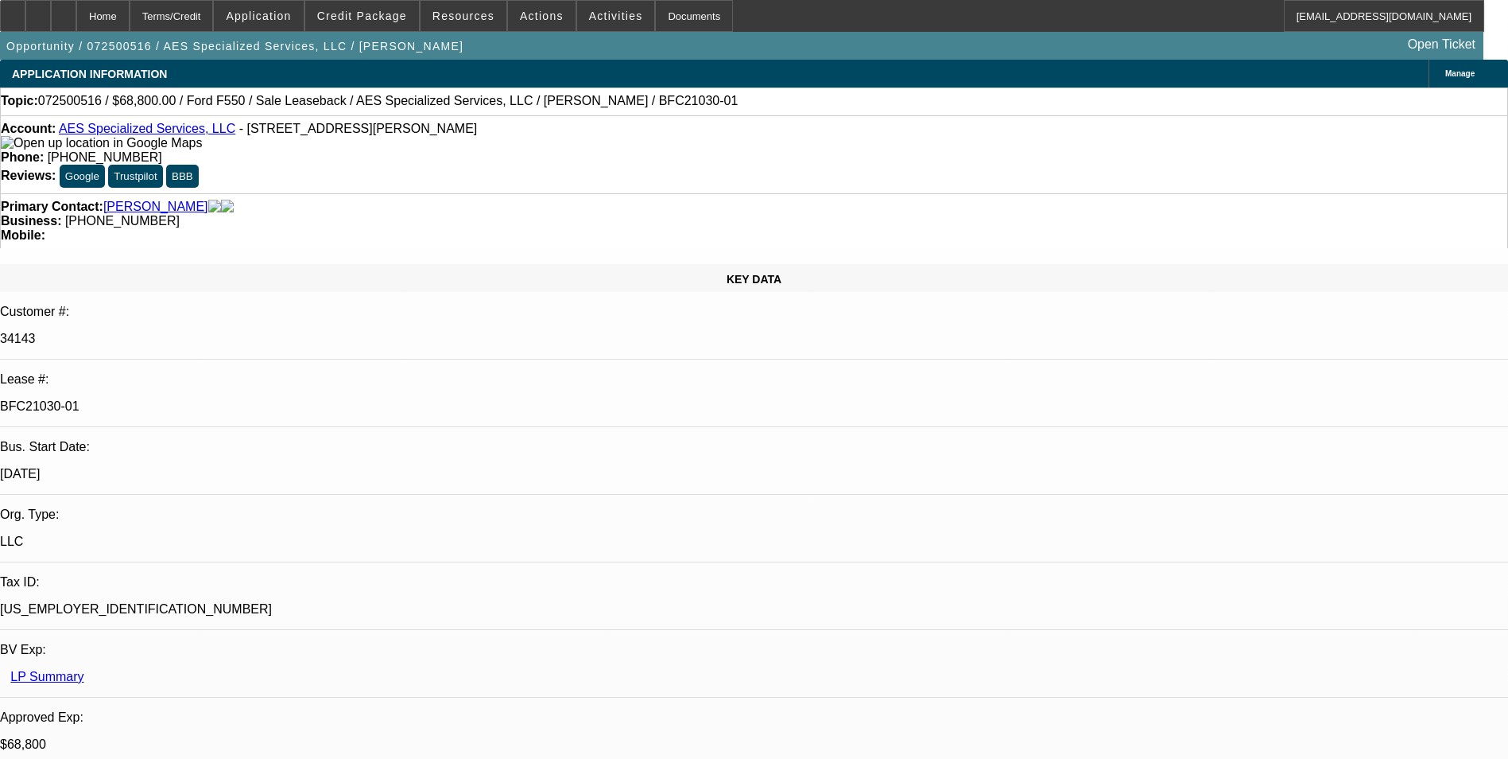
select select "6"
select select "1"
select select "6"
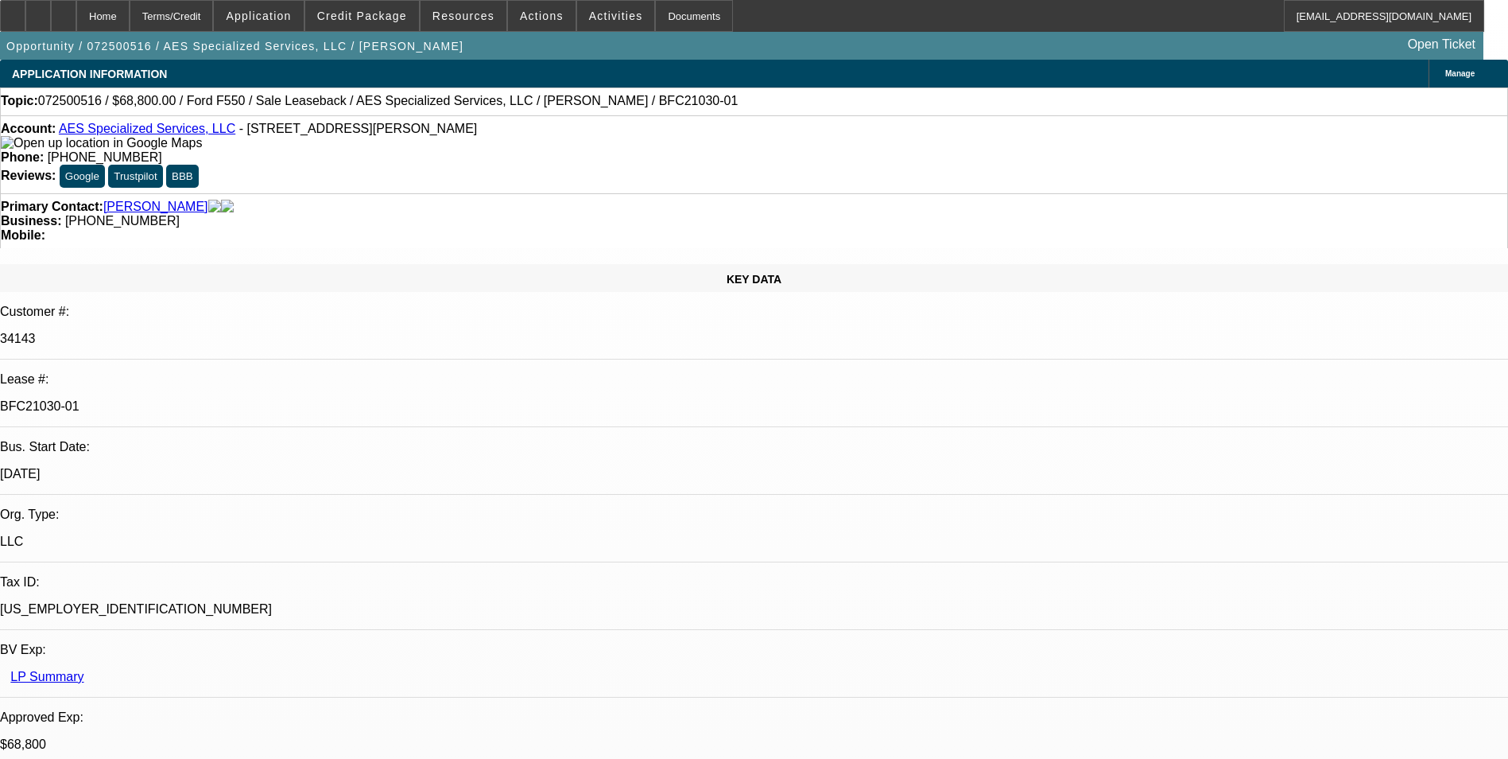
drag, startPoint x: 1205, startPoint y: 339, endPoint x: 1201, endPoint y: 309, distance: 30.6
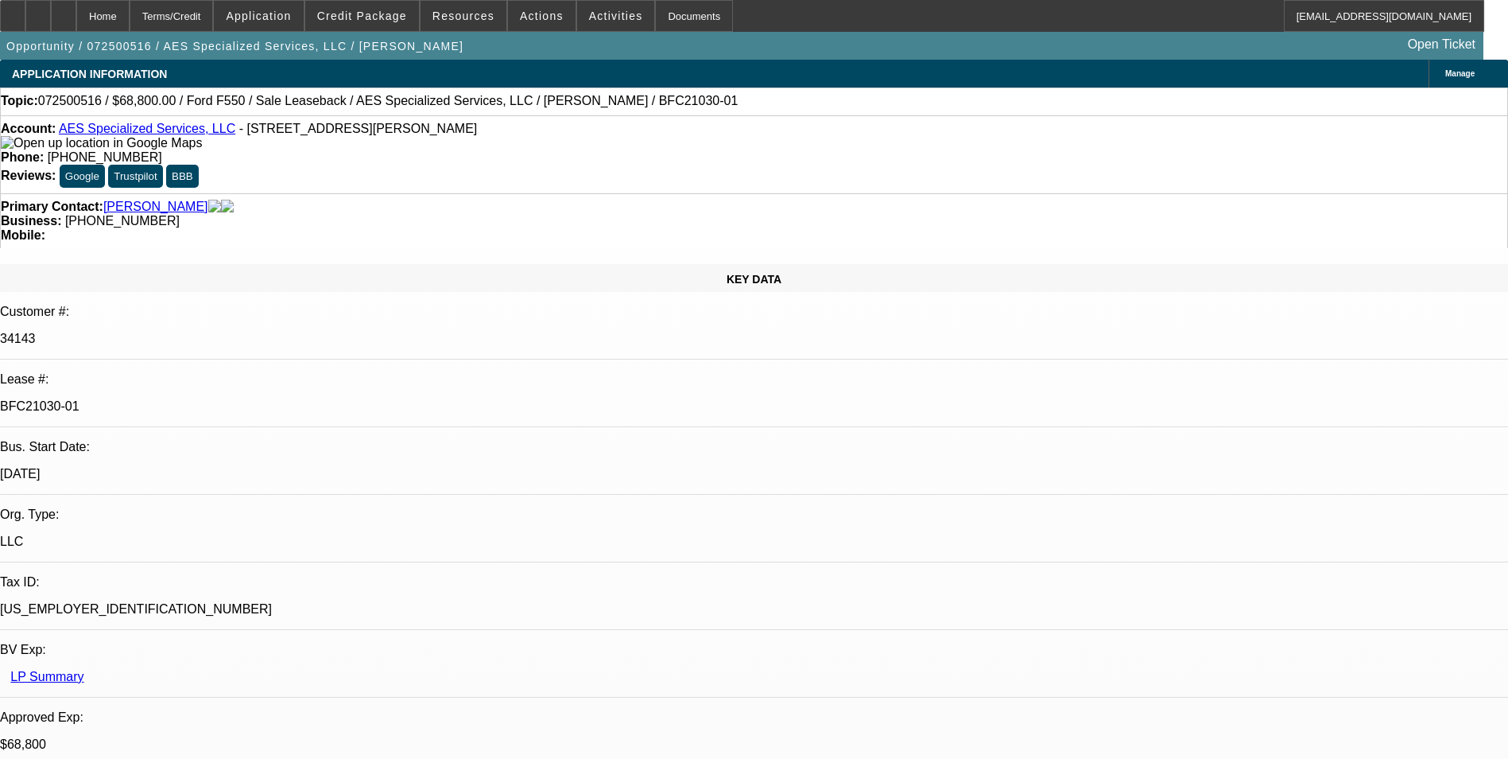
drag, startPoint x: 1212, startPoint y: 258, endPoint x: 1212, endPoint y: 235, distance: 23.9
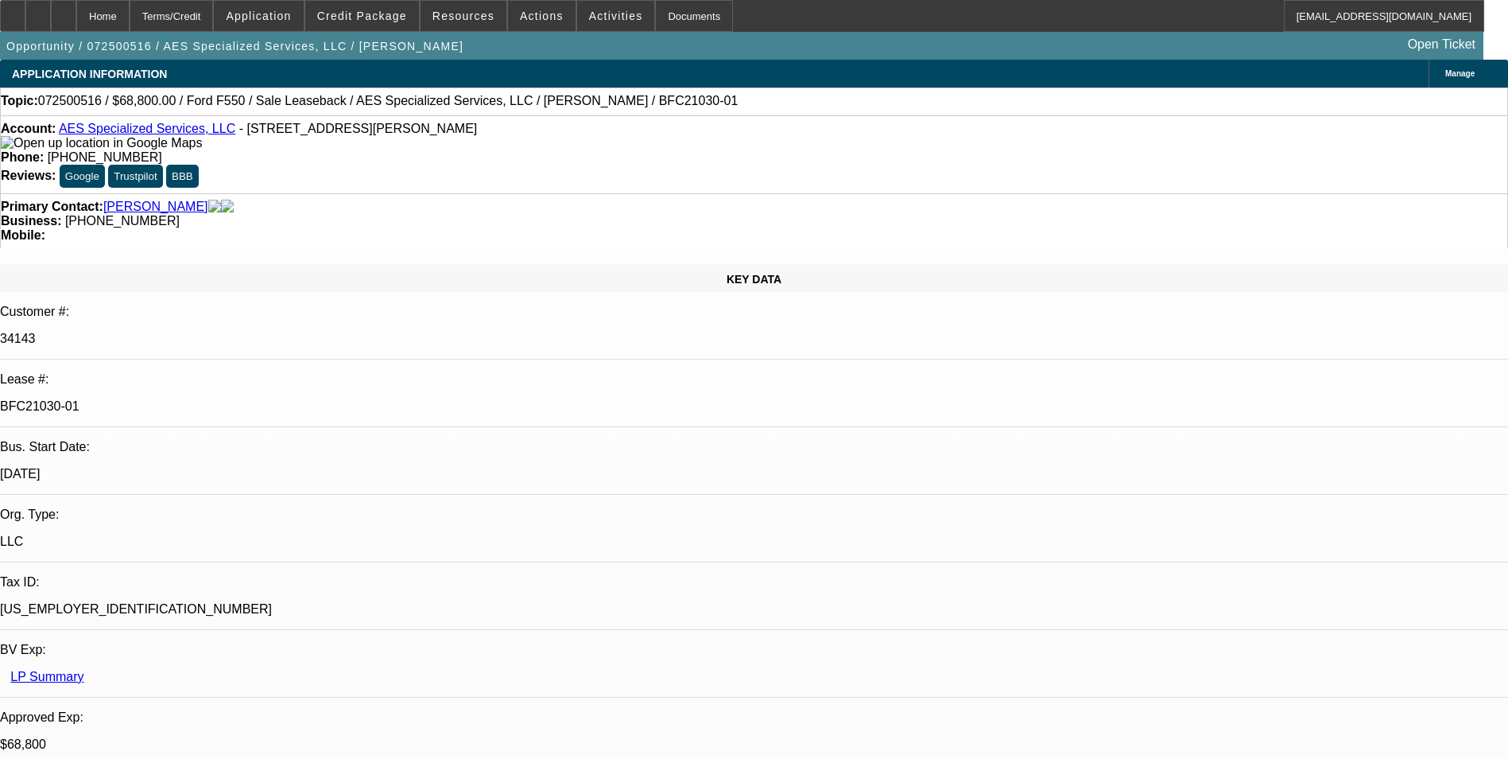
scroll to position [80, 0]
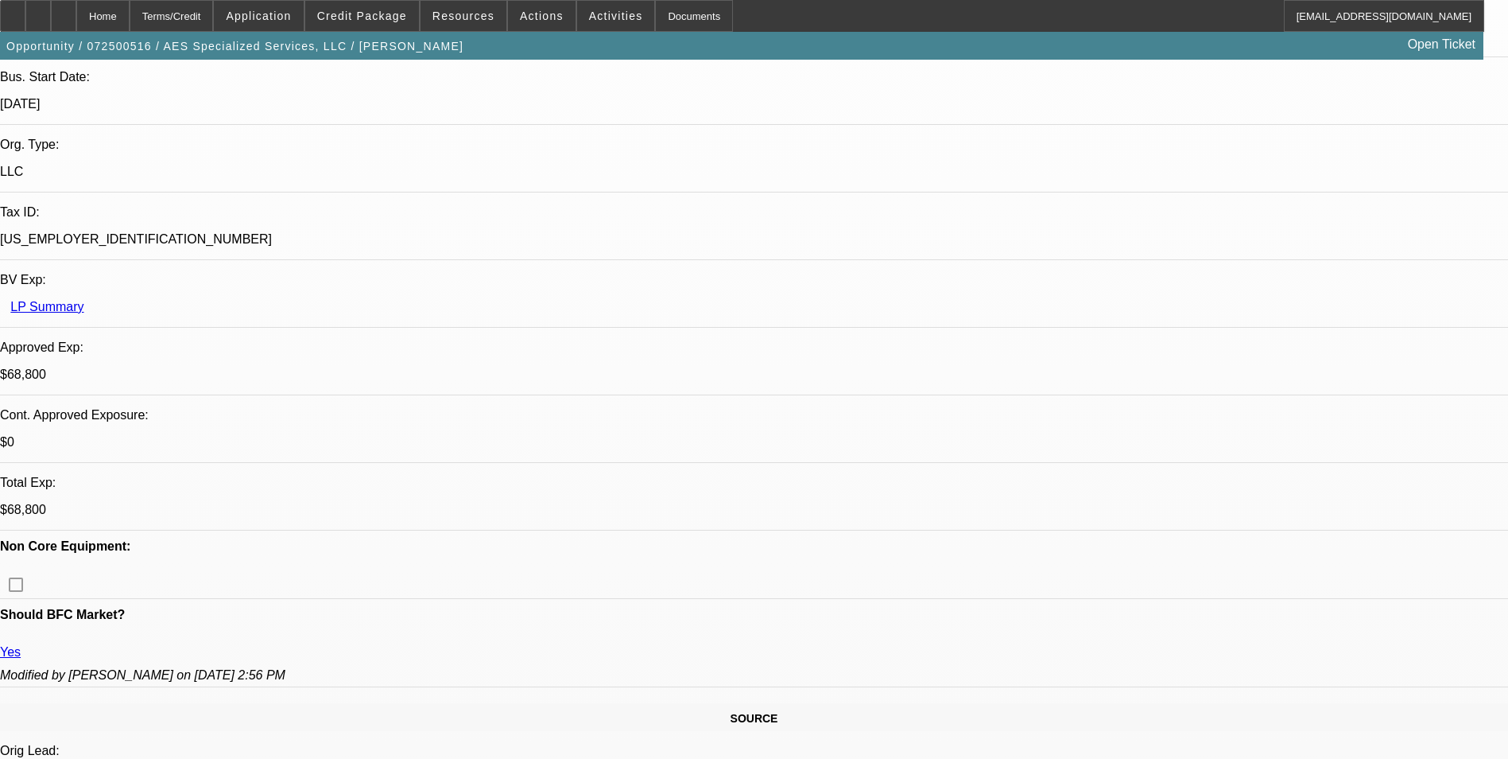
scroll to position [477, 0]
